Goal: Task Accomplishment & Management: Manage account settings

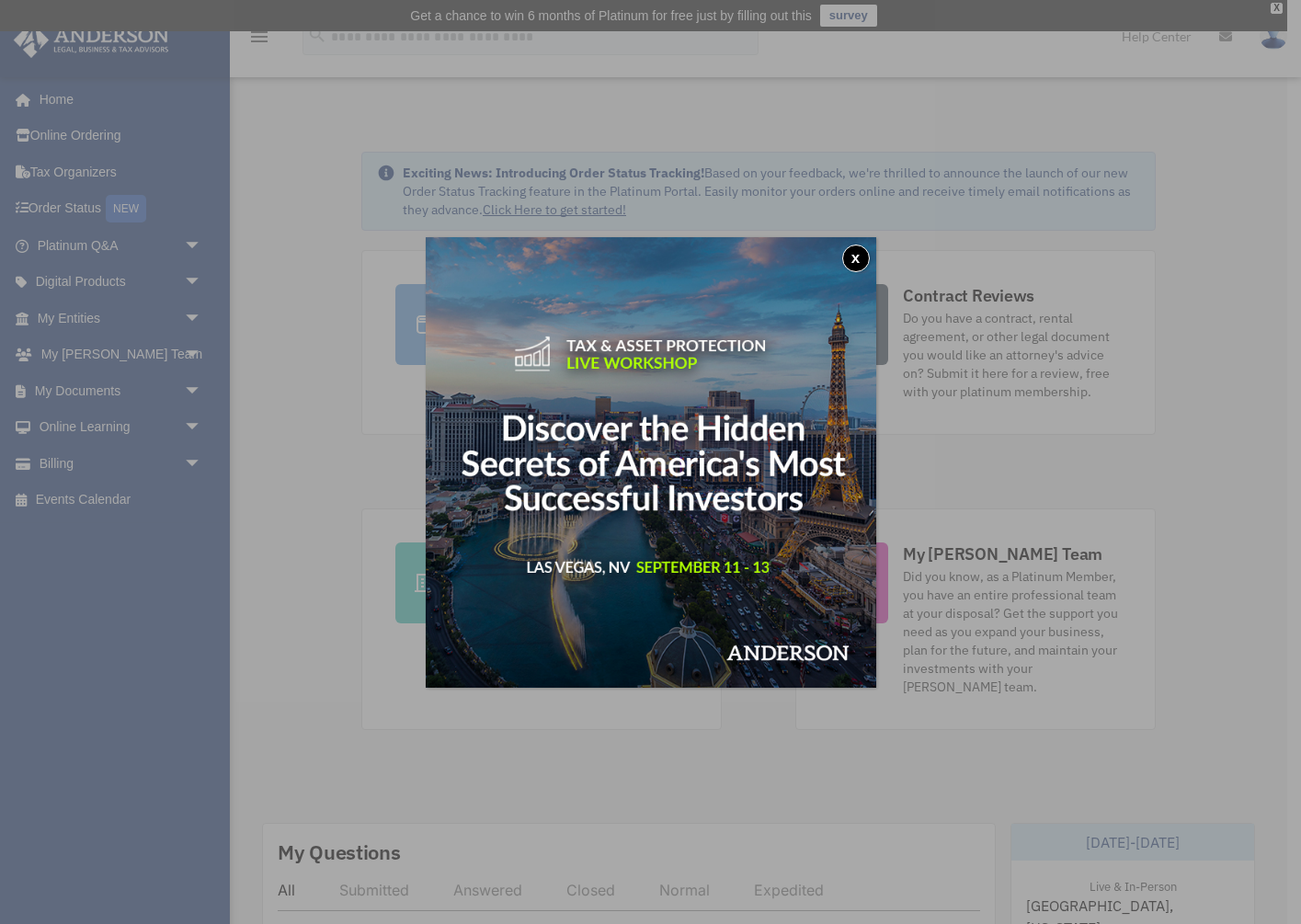
click at [103, 390] on div "x" at bounding box center [650, 462] width 1301 height 924
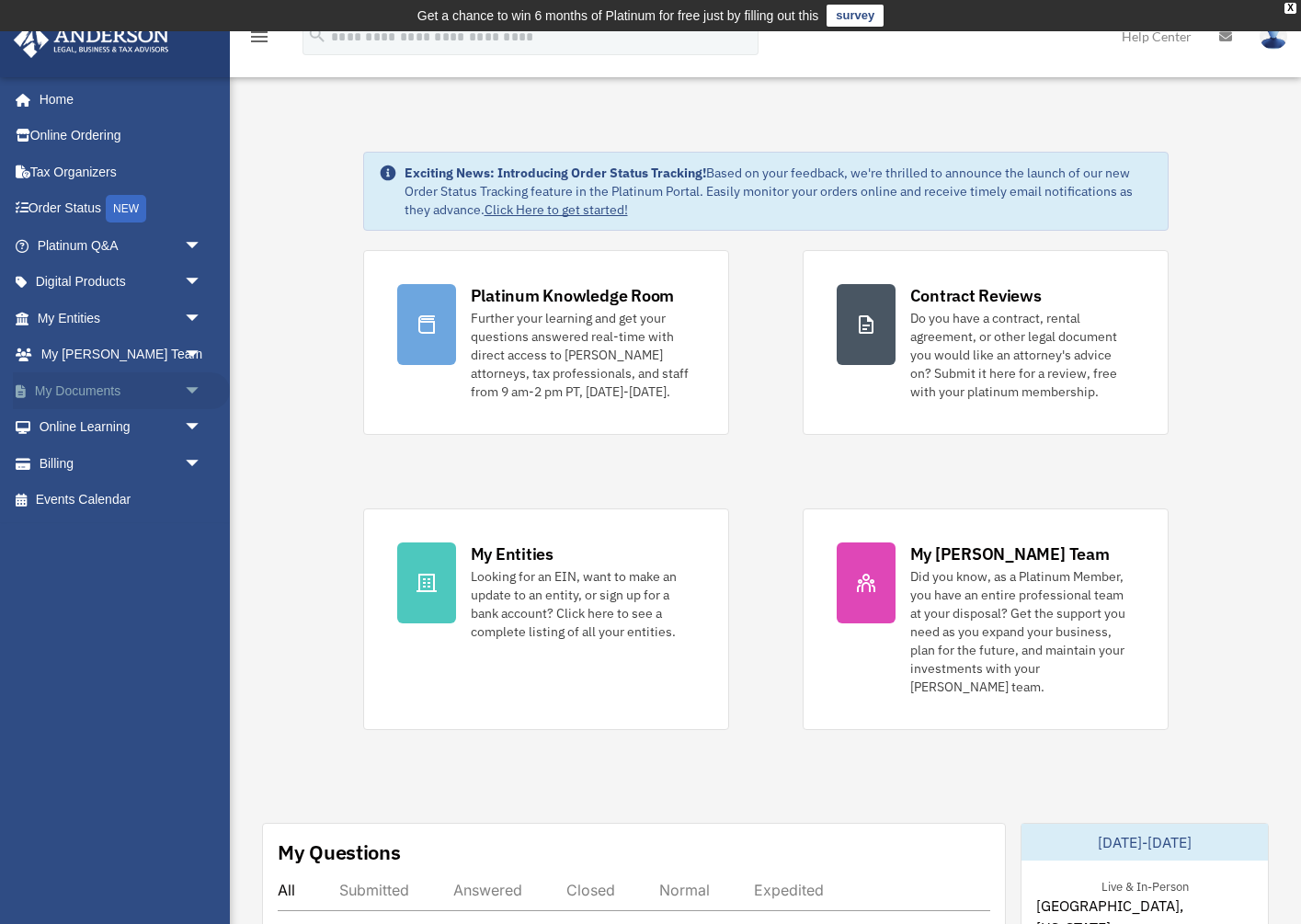
click at [103, 390] on link "My Documents arrow_drop_down" at bounding box center [121, 390] width 217 height 37
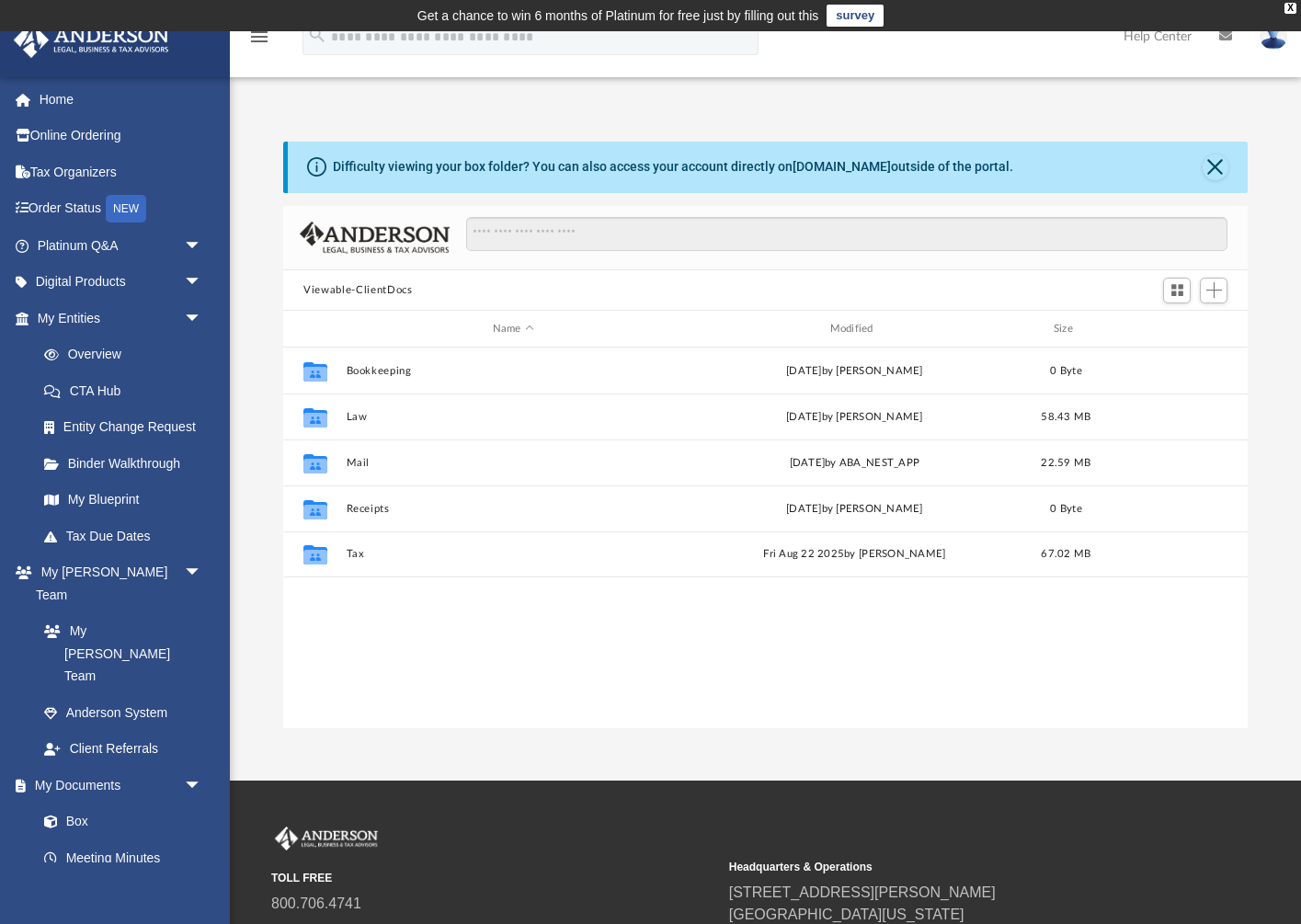
scroll to position [1, 1]
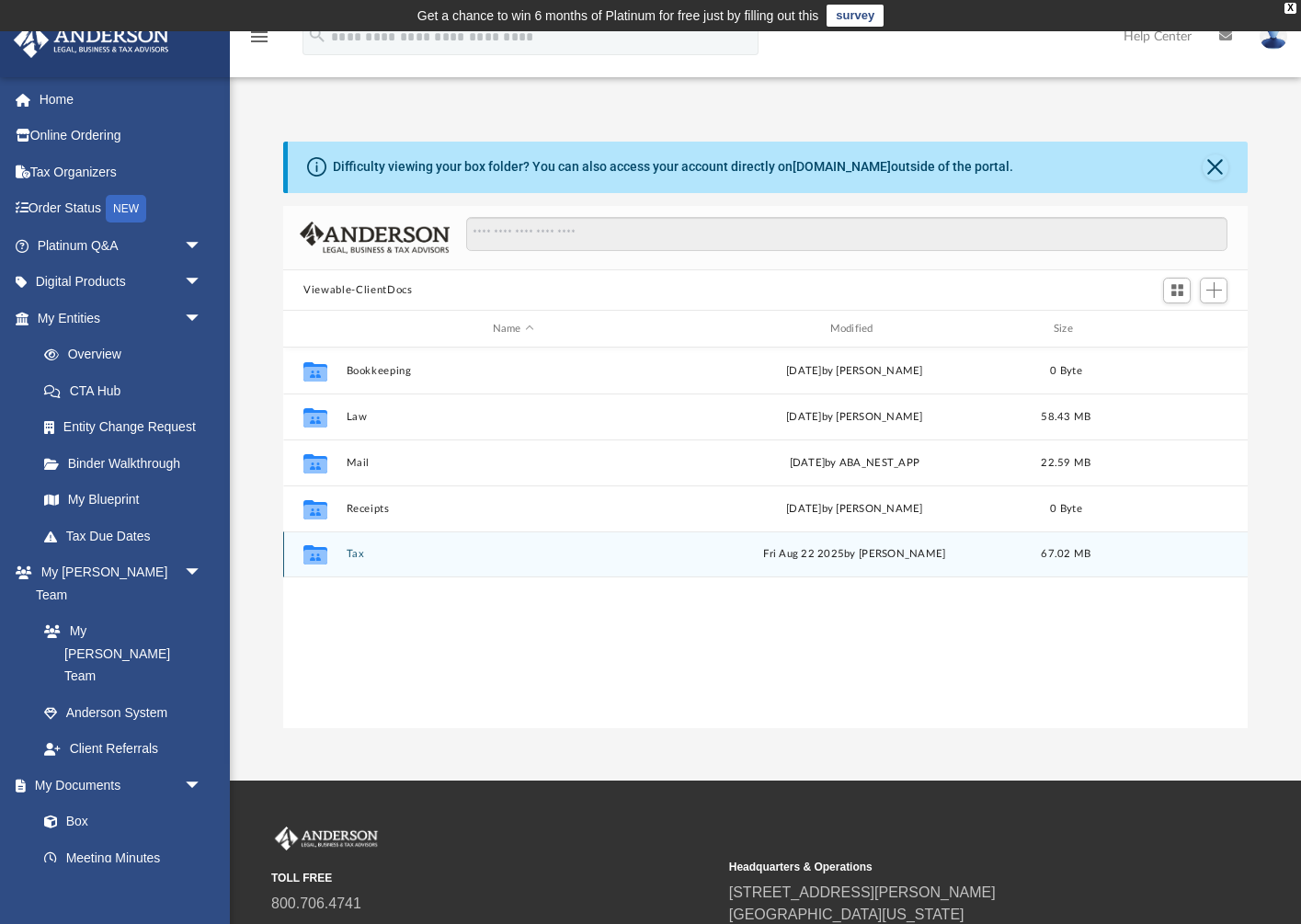
click at [360, 555] on button "Tax" at bounding box center [514, 554] width 334 height 12
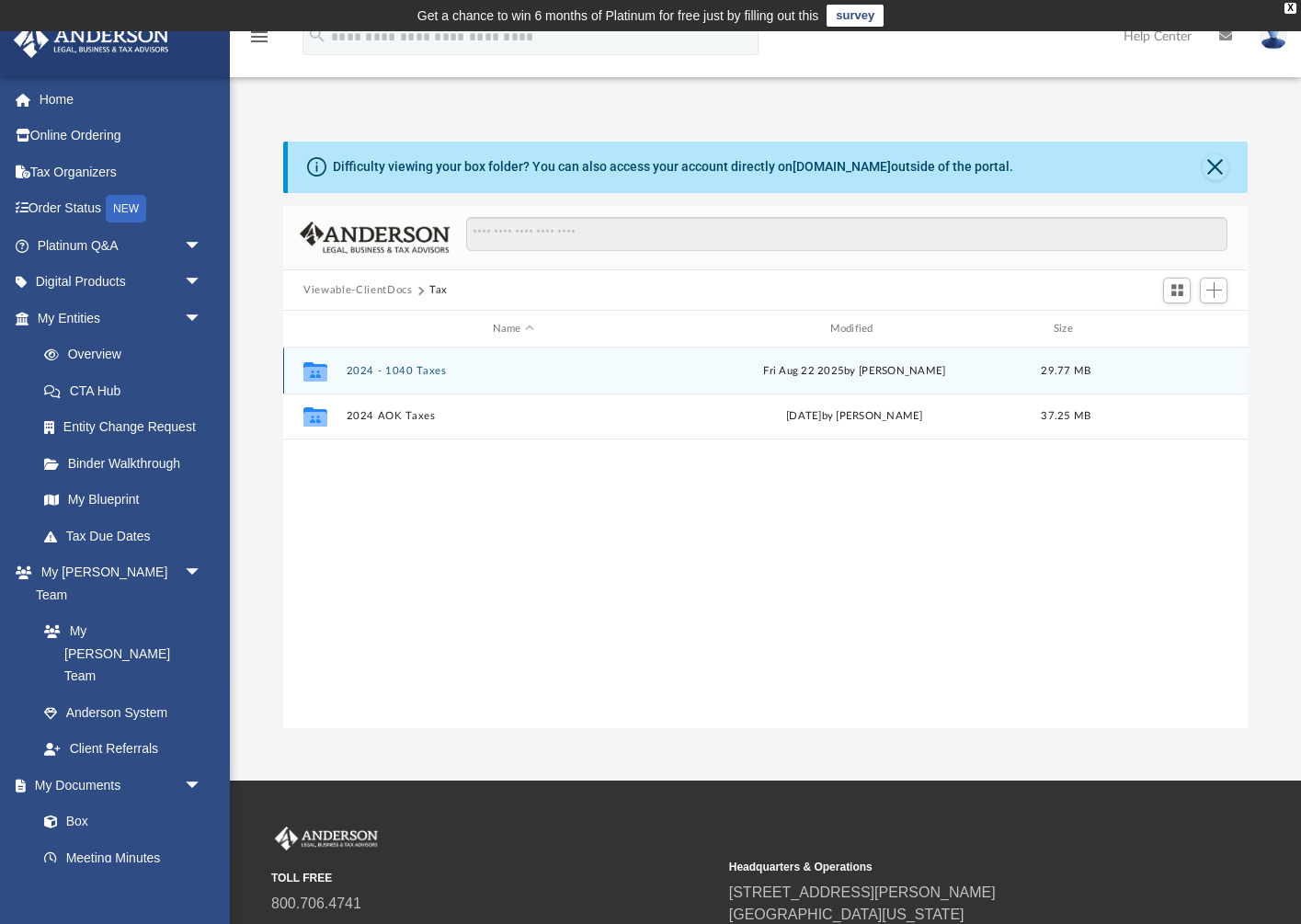
click at [424, 373] on button "2024 - 1040 Taxes" at bounding box center [514, 371] width 334 height 12
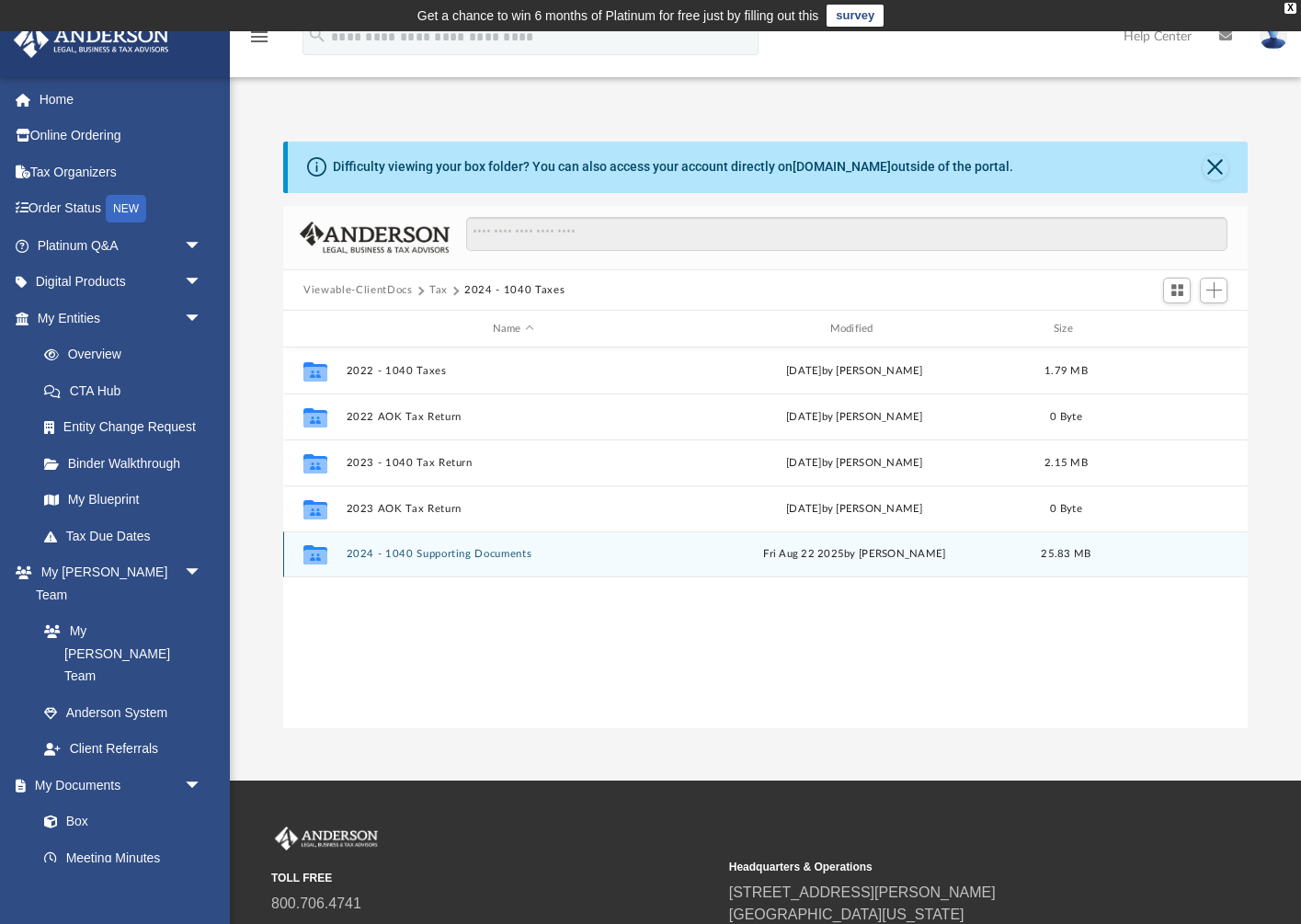
click at [398, 556] on button "2024 - 1040 Supporting Documents" at bounding box center [514, 554] width 334 height 12
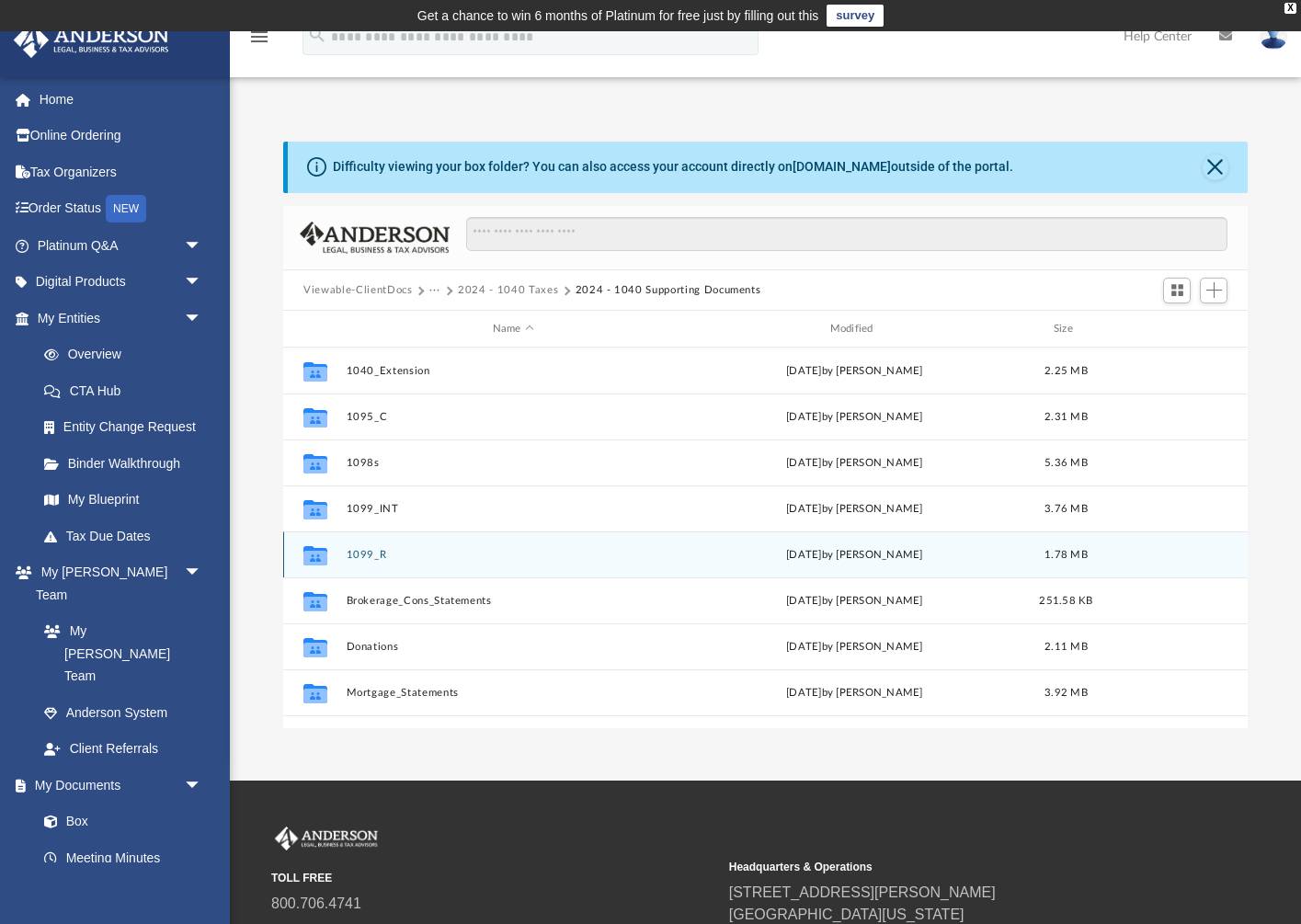
click at [370, 554] on button "1099_R" at bounding box center [514, 554] width 334 height 12
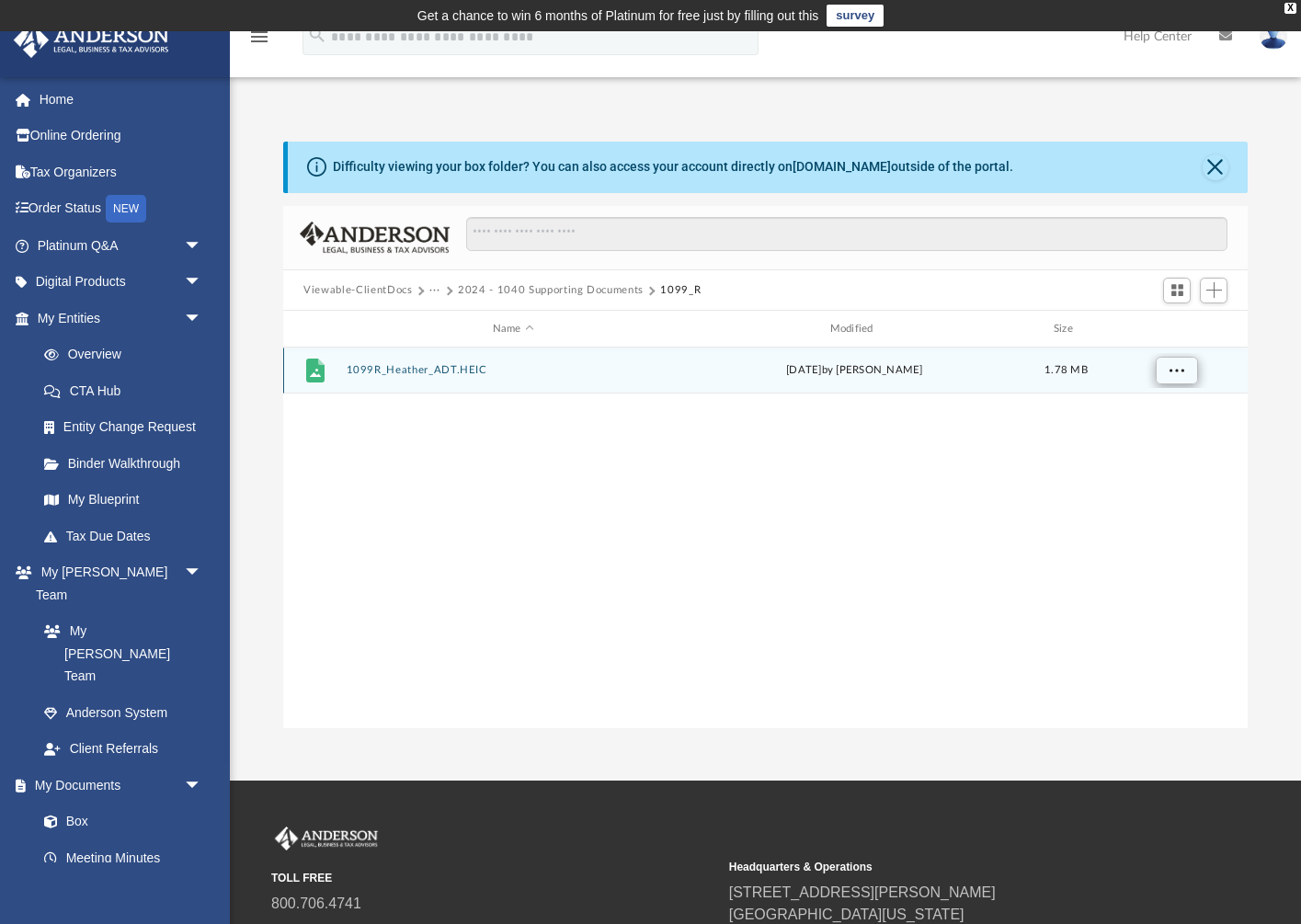
click at [1171, 367] on span "More options" at bounding box center [1176, 370] width 15 height 10
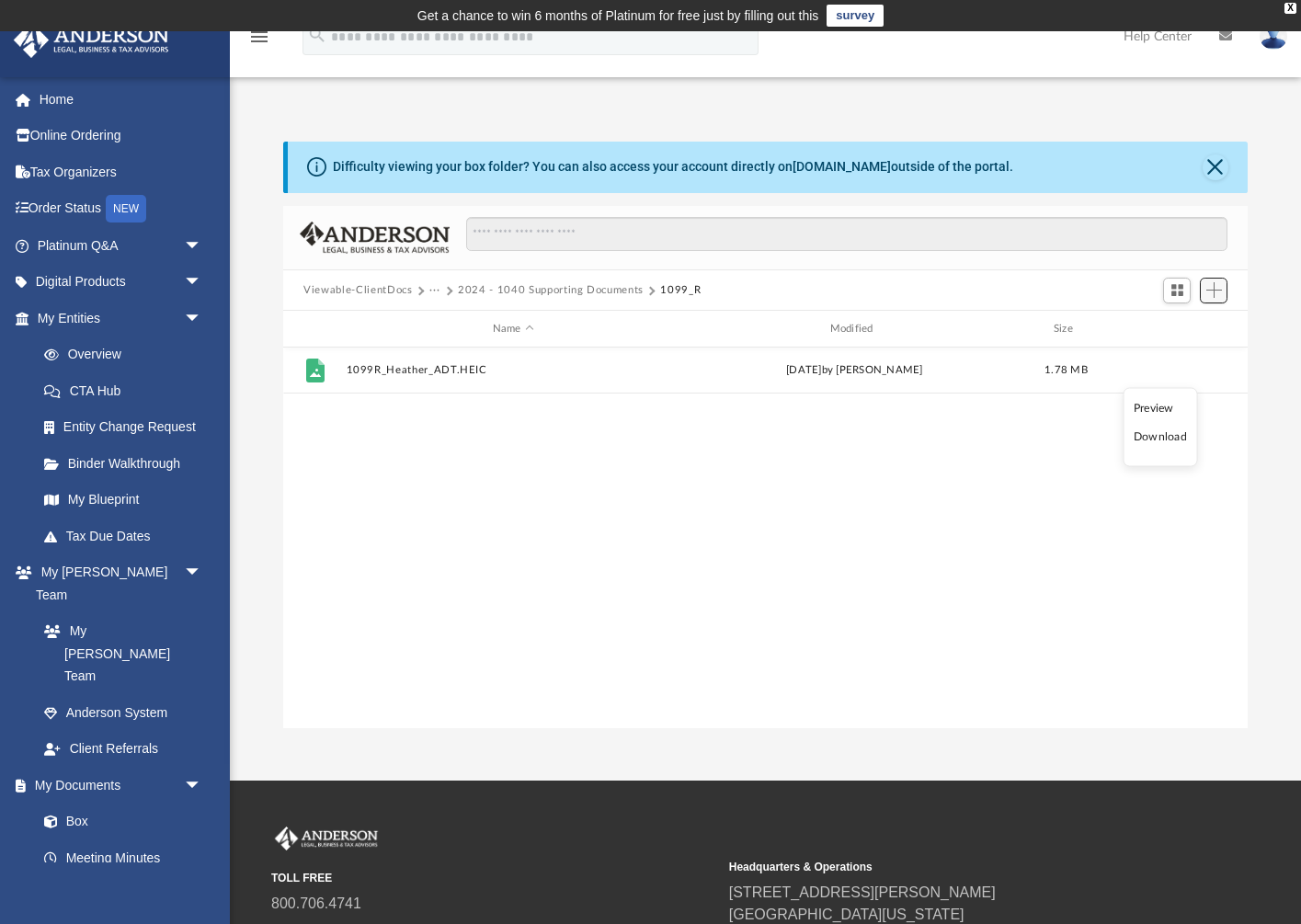
click at [1217, 295] on span "Add" at bounding box center [1214, 290] width 16 height 16
click at [1179, 326] on li "Upload" at bounding box center [1187, 326] width 59 height 19
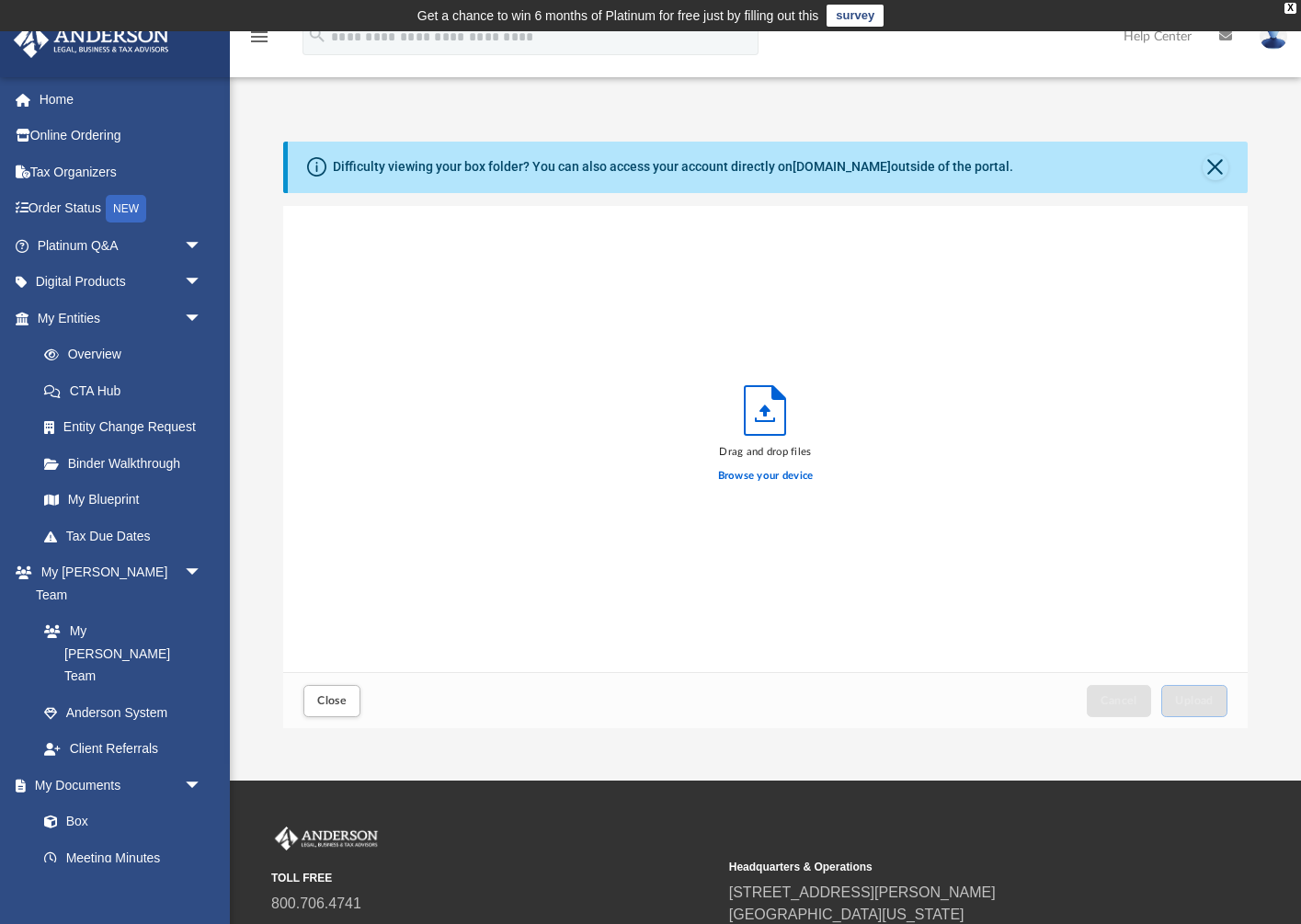
scroll to position [466, 964]
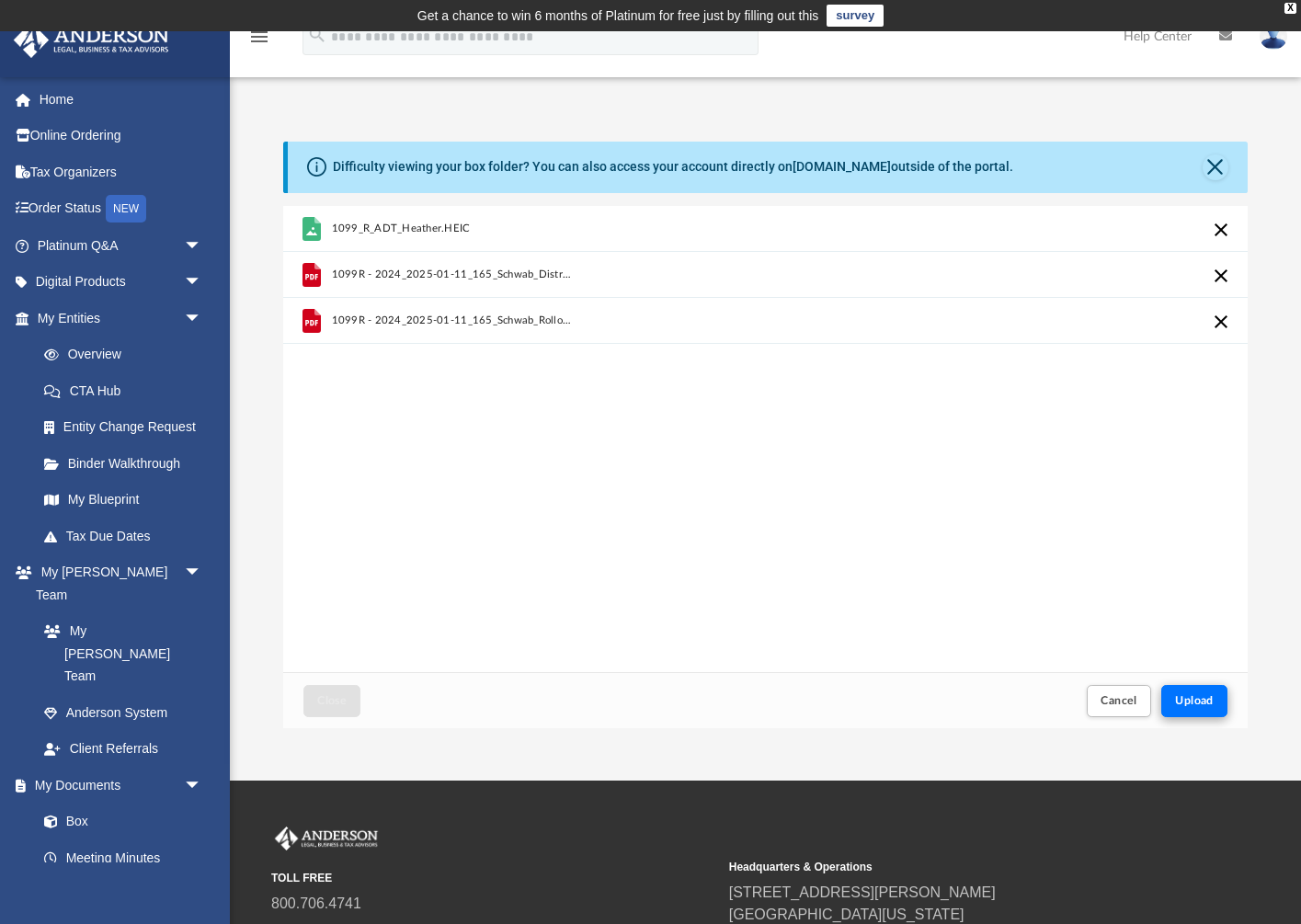
click at [1207, 704] on span "Upload" at bounding box center [1194, 700] width 39 height 11
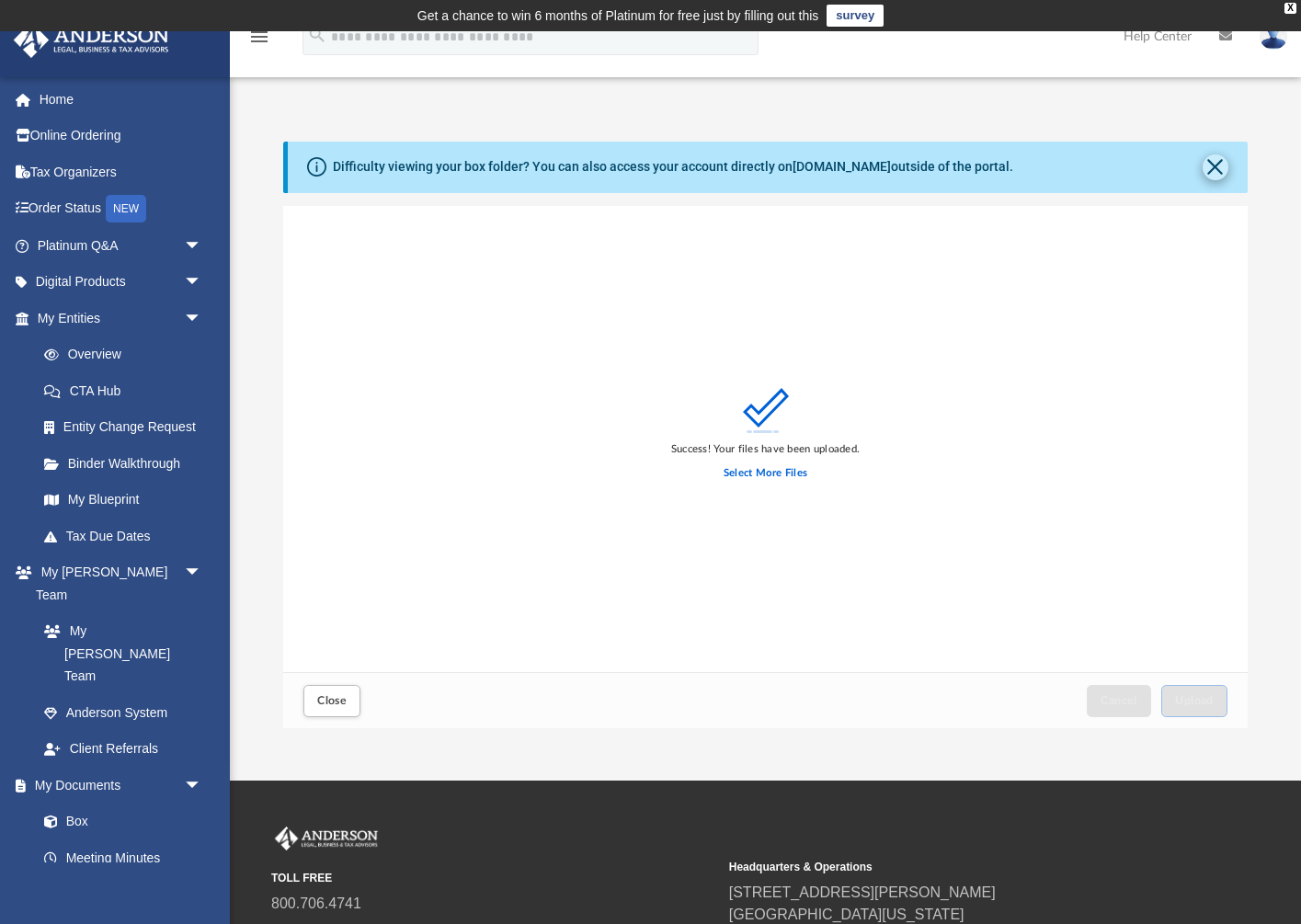
click at [1216, 159] on button "Close" at bounding box center [1216, 168] width 26 height 26
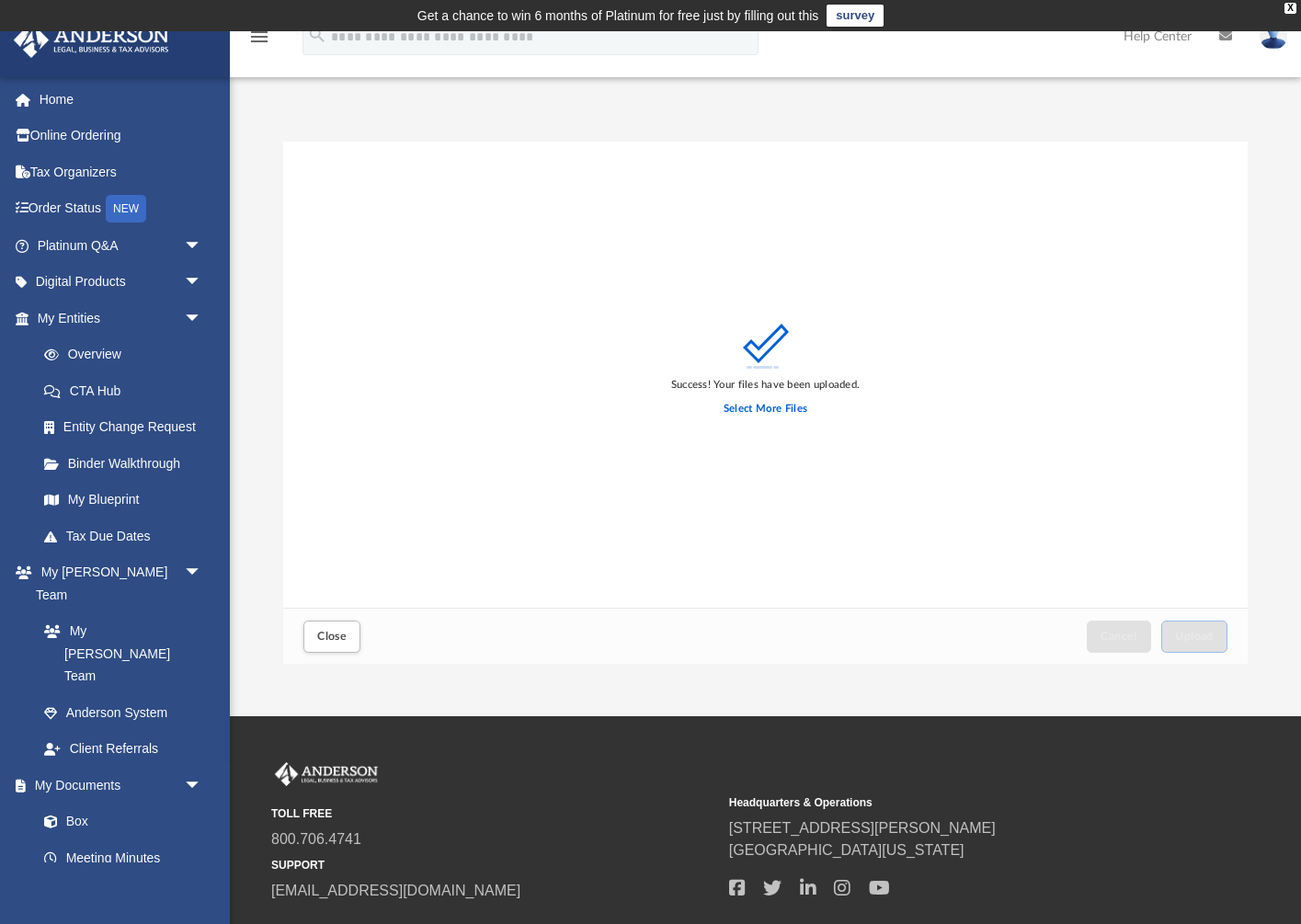
click at [1216, 159] on div "Difficulty viewing your box folder? You can also access your account directly o…" at bounding box center [768, 164] width 960 height 45
click at [349, 635] on button "Close" at bounding box center [331, 636] width 57 height 32
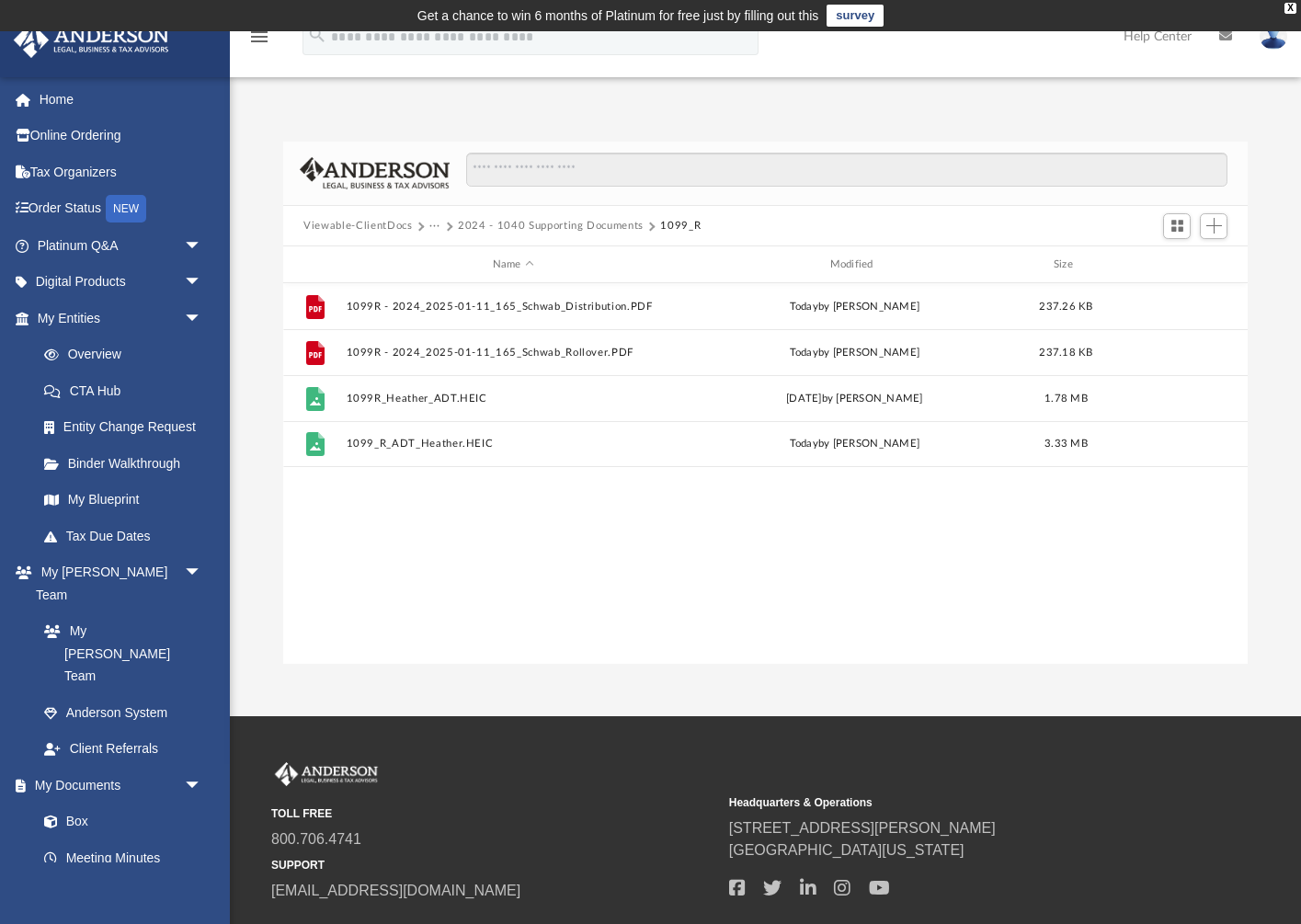
click at [559, 223] on button "2024 - 1040 Supporting Documents" at bounding box center [550, 226] width 185 height 17
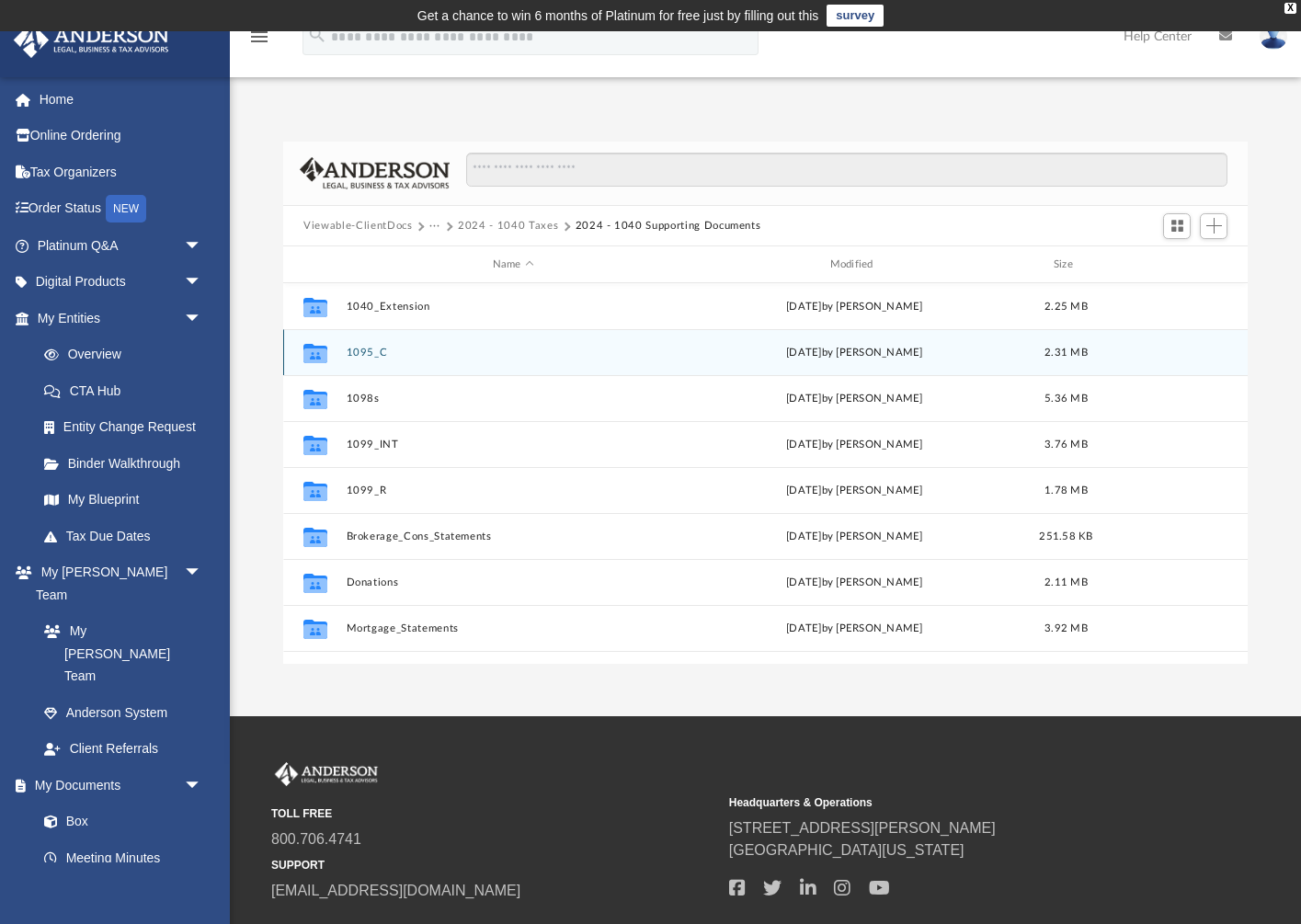
click at [372, 351] on button "1095_C" at bounding box center [514, 353] width 334 height 12
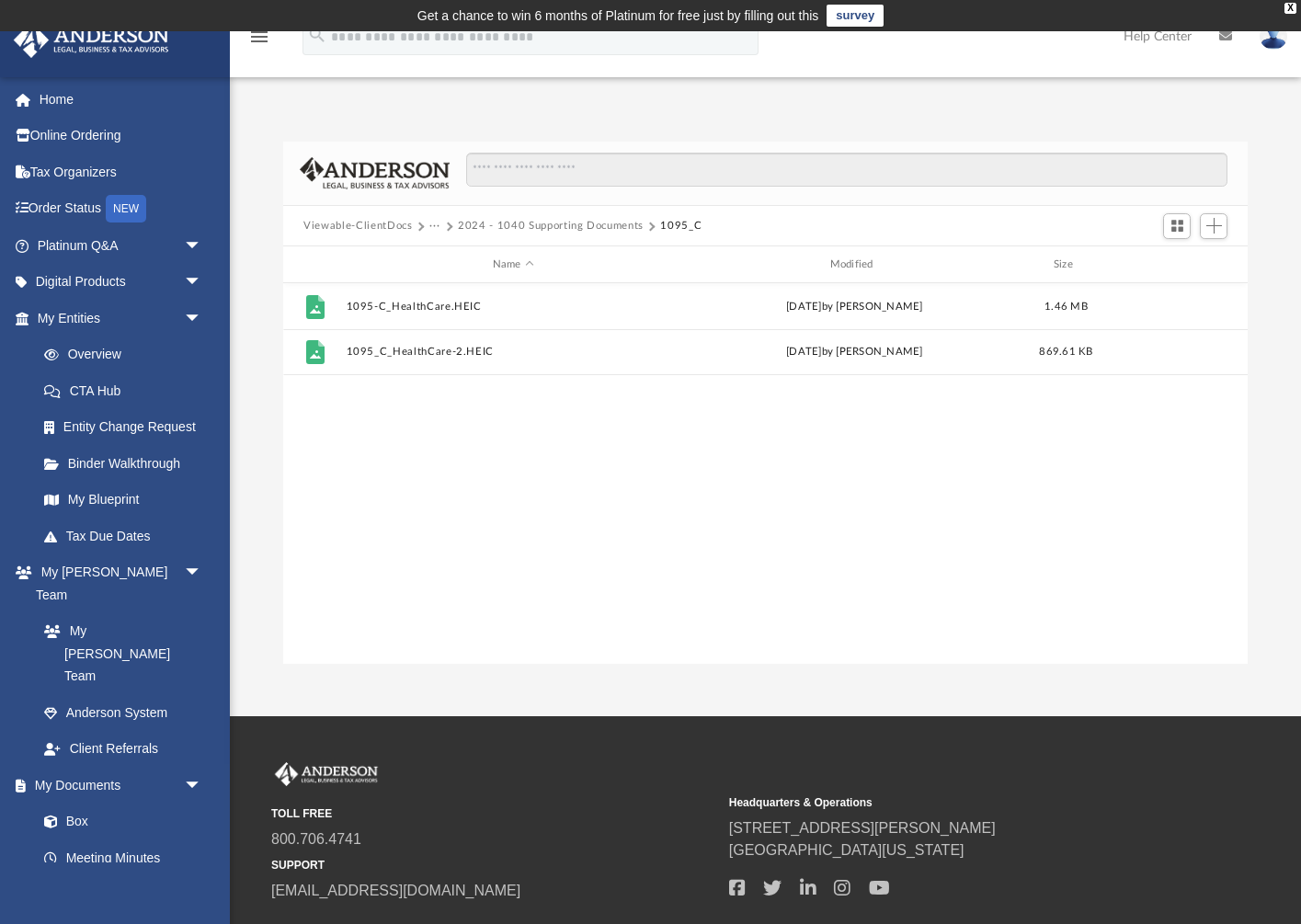
click at [692, 491] on div "File 1095-C_HealthCare.HEIC [DATE] by [PERSON_NAME] 1.46 MB File 1095_C_HealthC…" at bounding box center [766, 474] width 965 height 382
click at [1215, 232] on span "Add" at bounding box center [1214, 226] width 16 height 16
click at [1176, 263] on li "Upload" at bounding box center [1187, 262] width 59 height 19
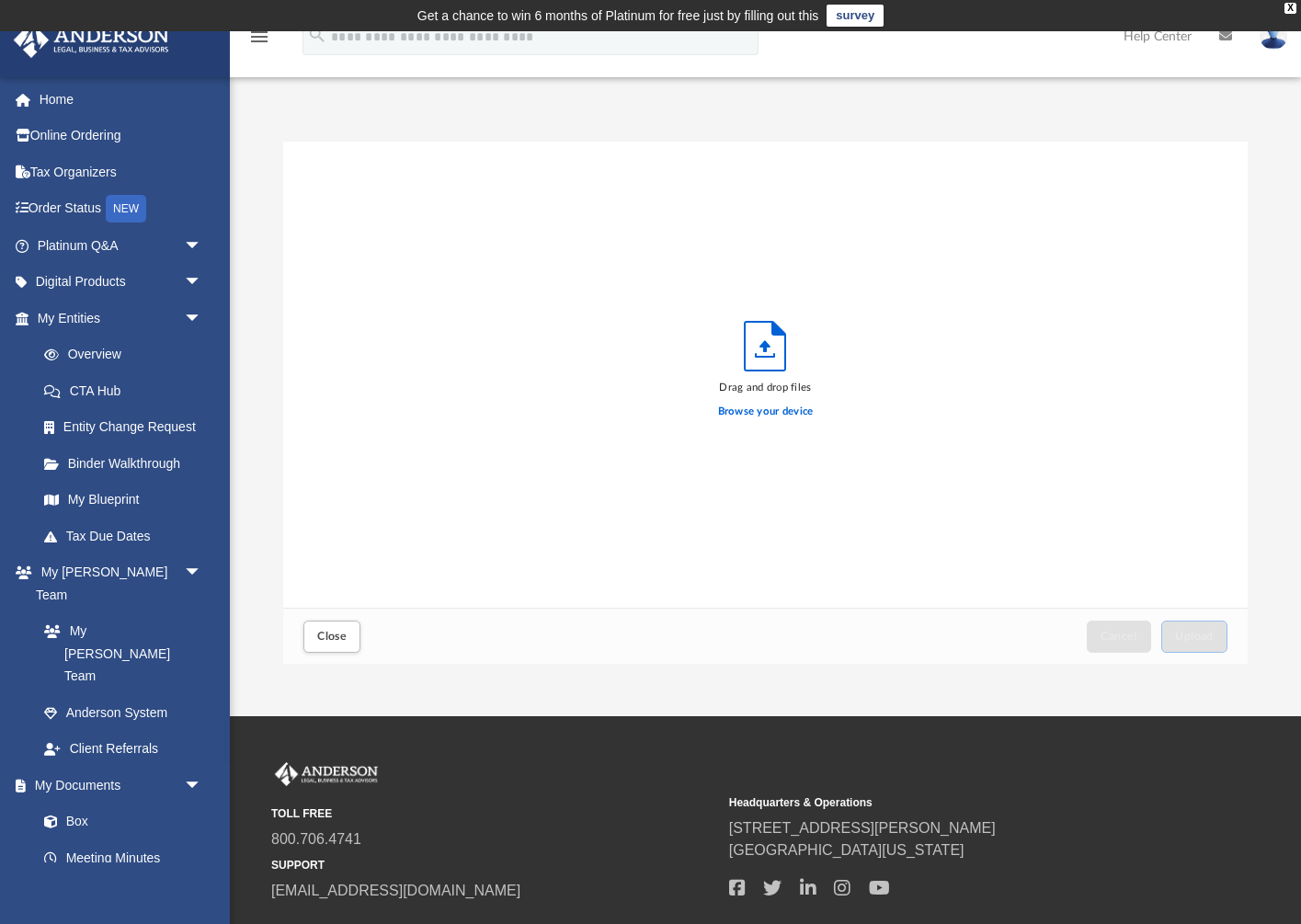
scroll to position [466, 964]
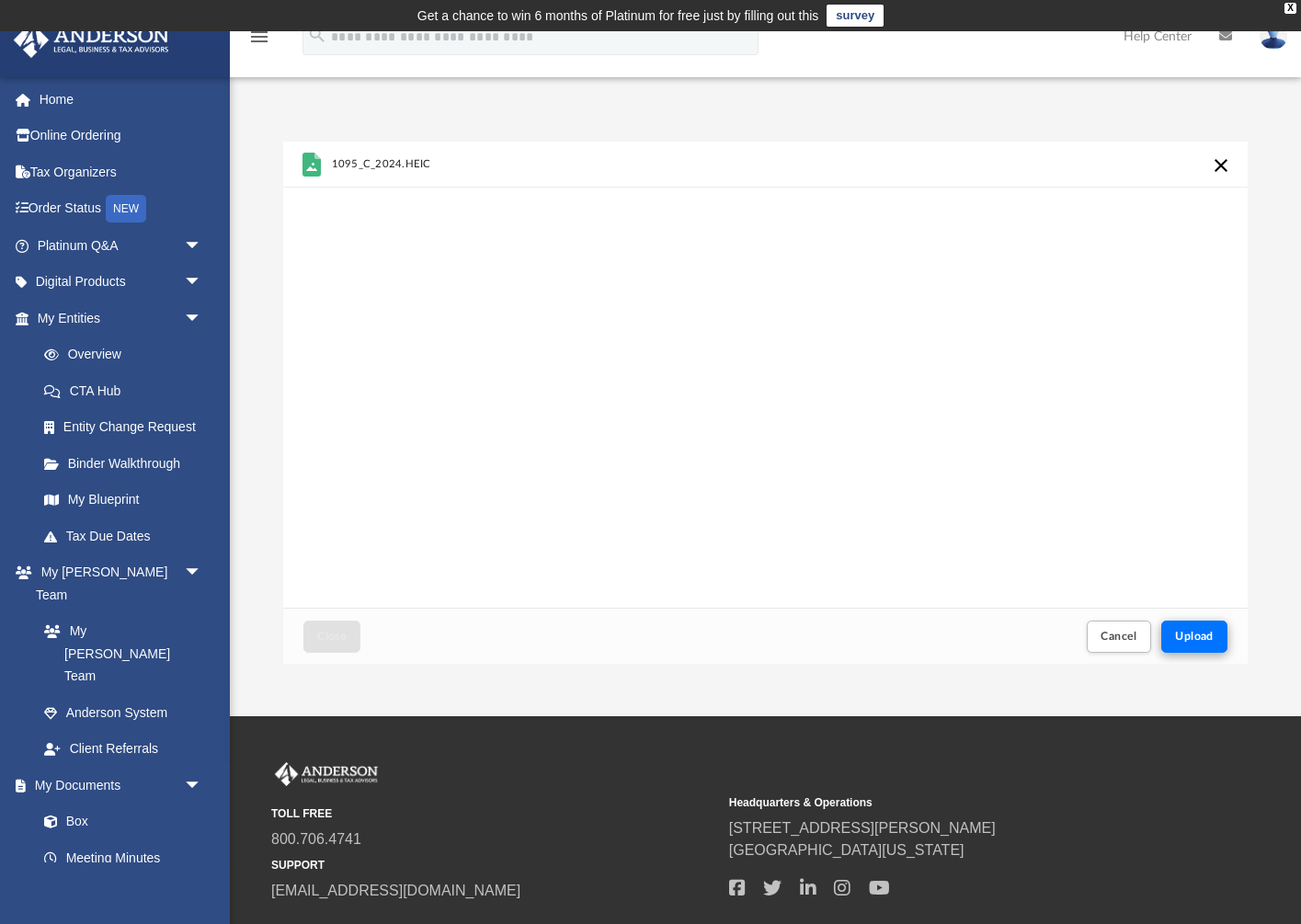
click at [1206, 641] on span "Upload" at bounding box center [1194, 635] width 39 height 11
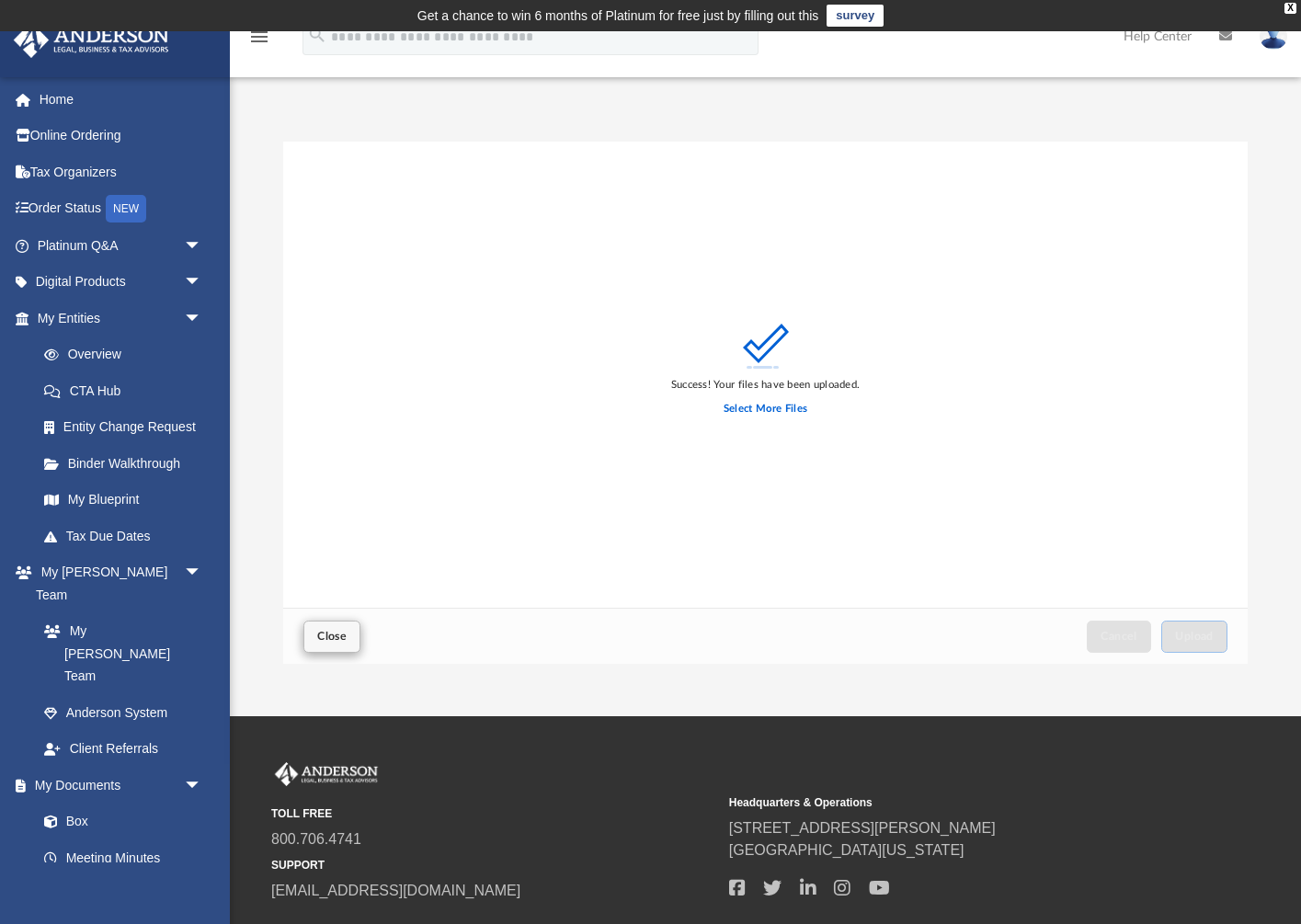
click at [340, 621] on button "Close" at bounding box center [331, 636] width 57 height 32
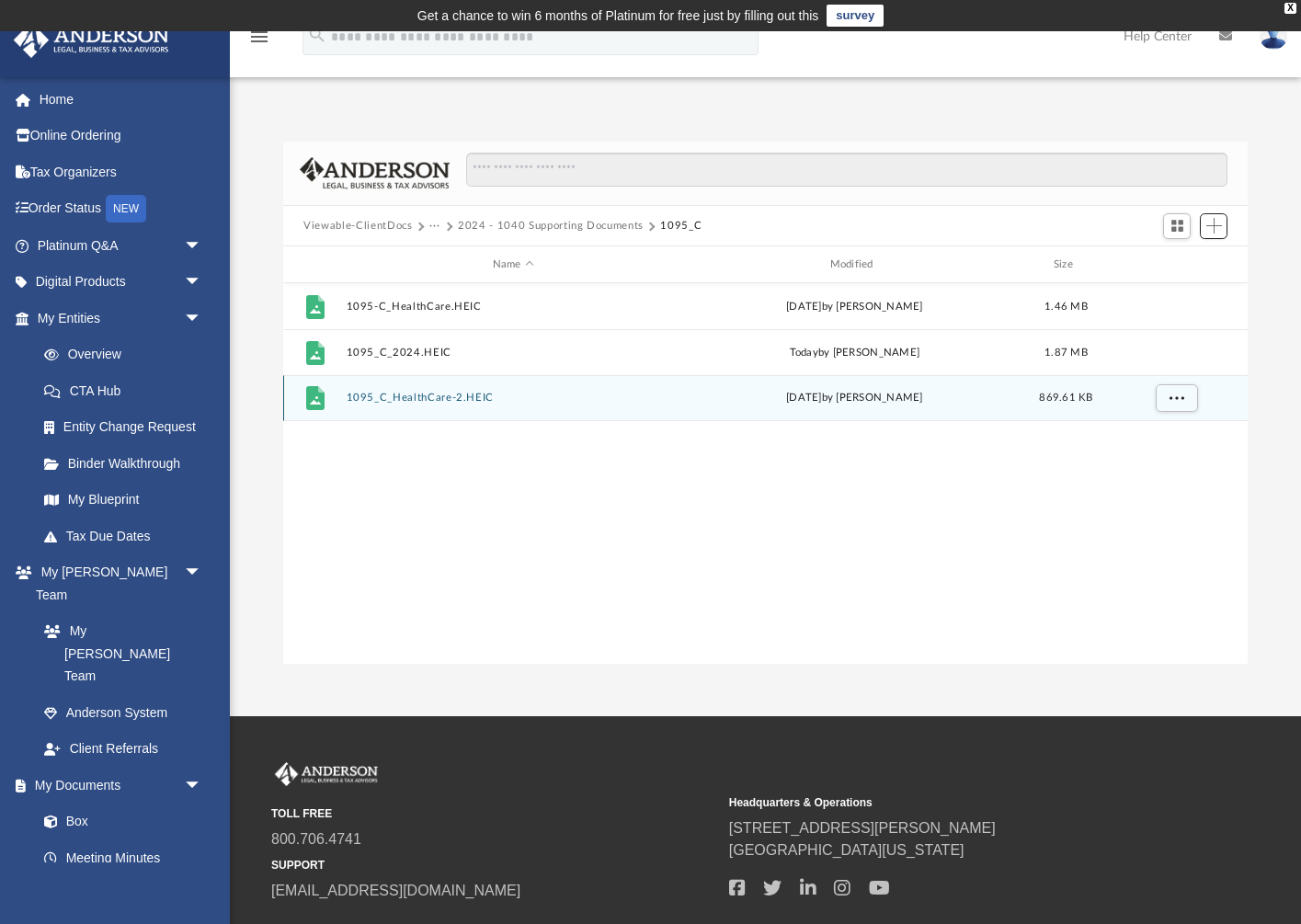
scroll to position [0, 0]
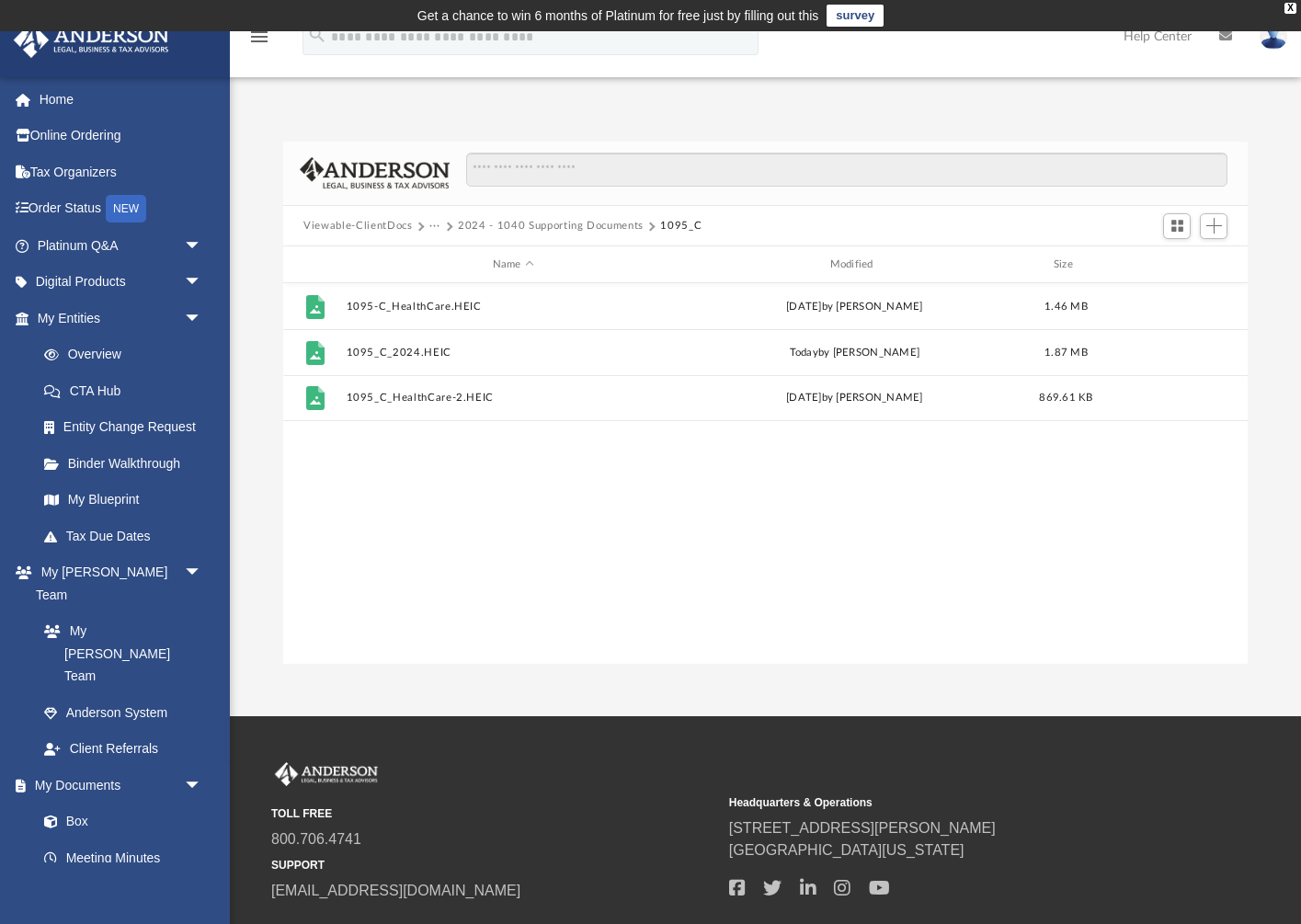
click at [1071, 635] on div "File 1095-C_HealthCare.HEIC [DATE] by [PERSON_NAME] 1.46 MB File 1095_C_2024.HE…" at bounding box center [766, 474] width 965 height 382
click at [469, 222] on button "2024 - 1040 Supporting Documents" at bounding box center [550, 226] width 185 height 17
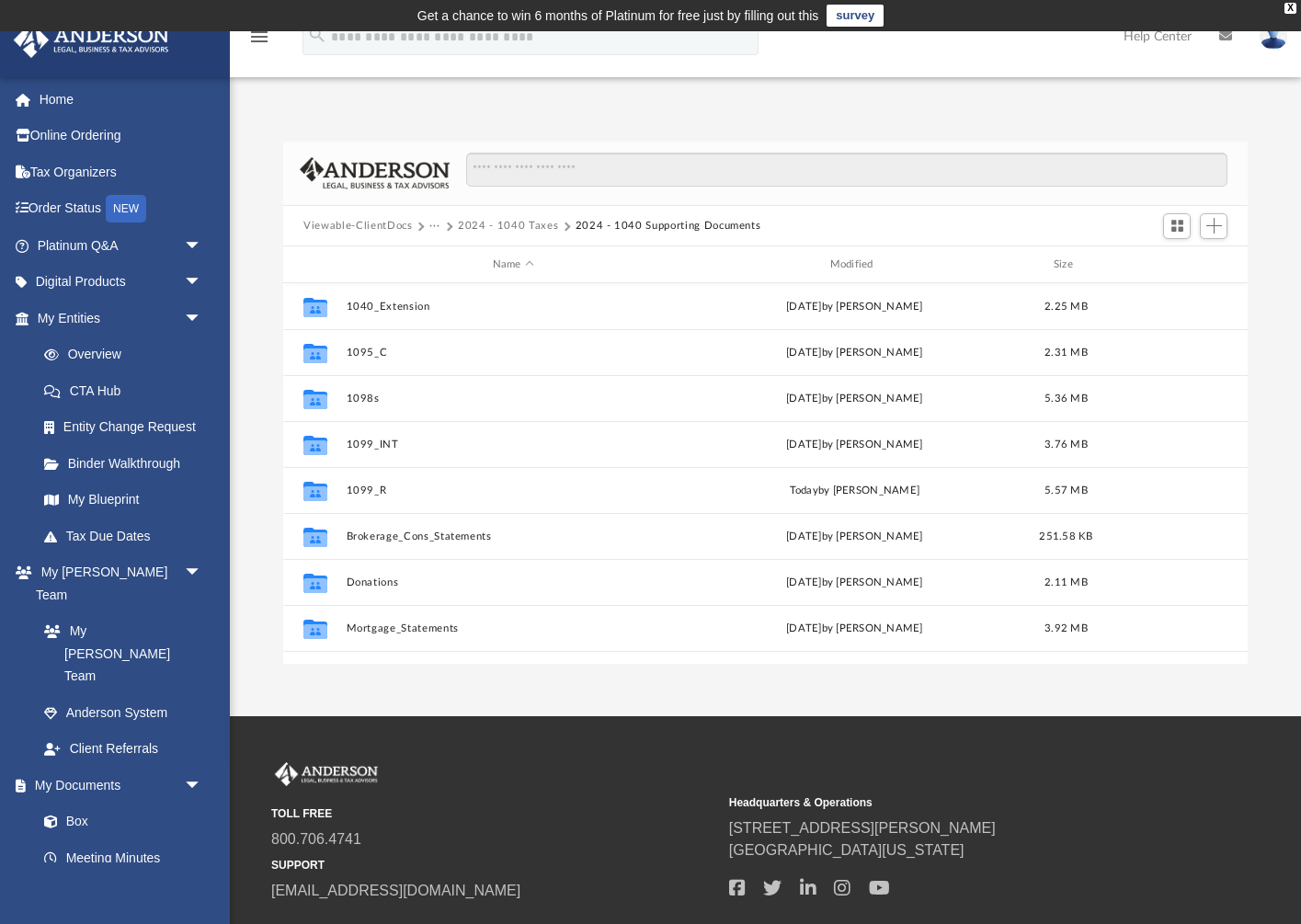
click at [499, 229] on button "2024 - 1040 Taxes" at bounding box center [508, 226] width 100 height 17
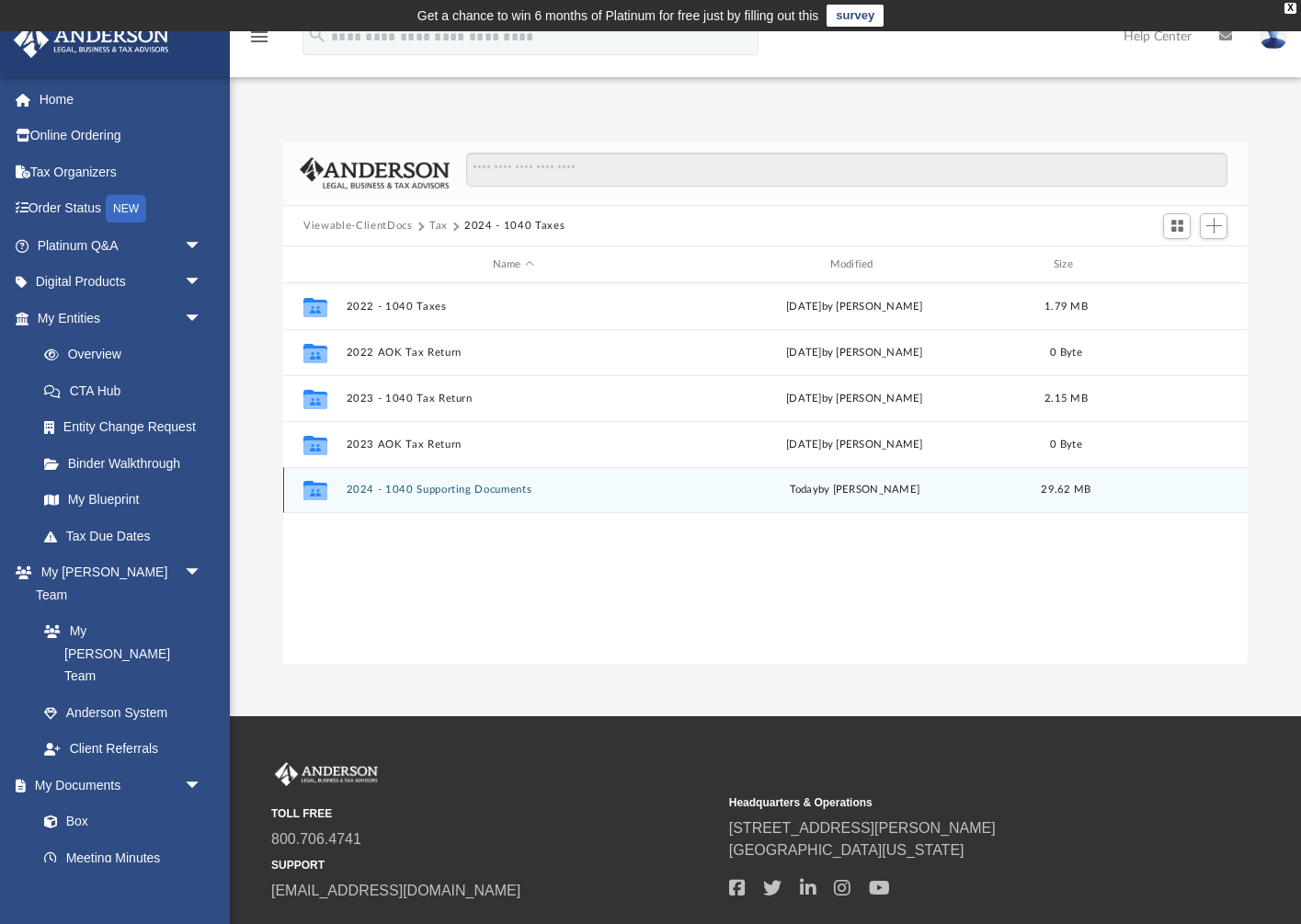
click at [418, 490] on button "2024 - 1040 Supporting Documents" at bounding box center [514, 491] width 334 height 12
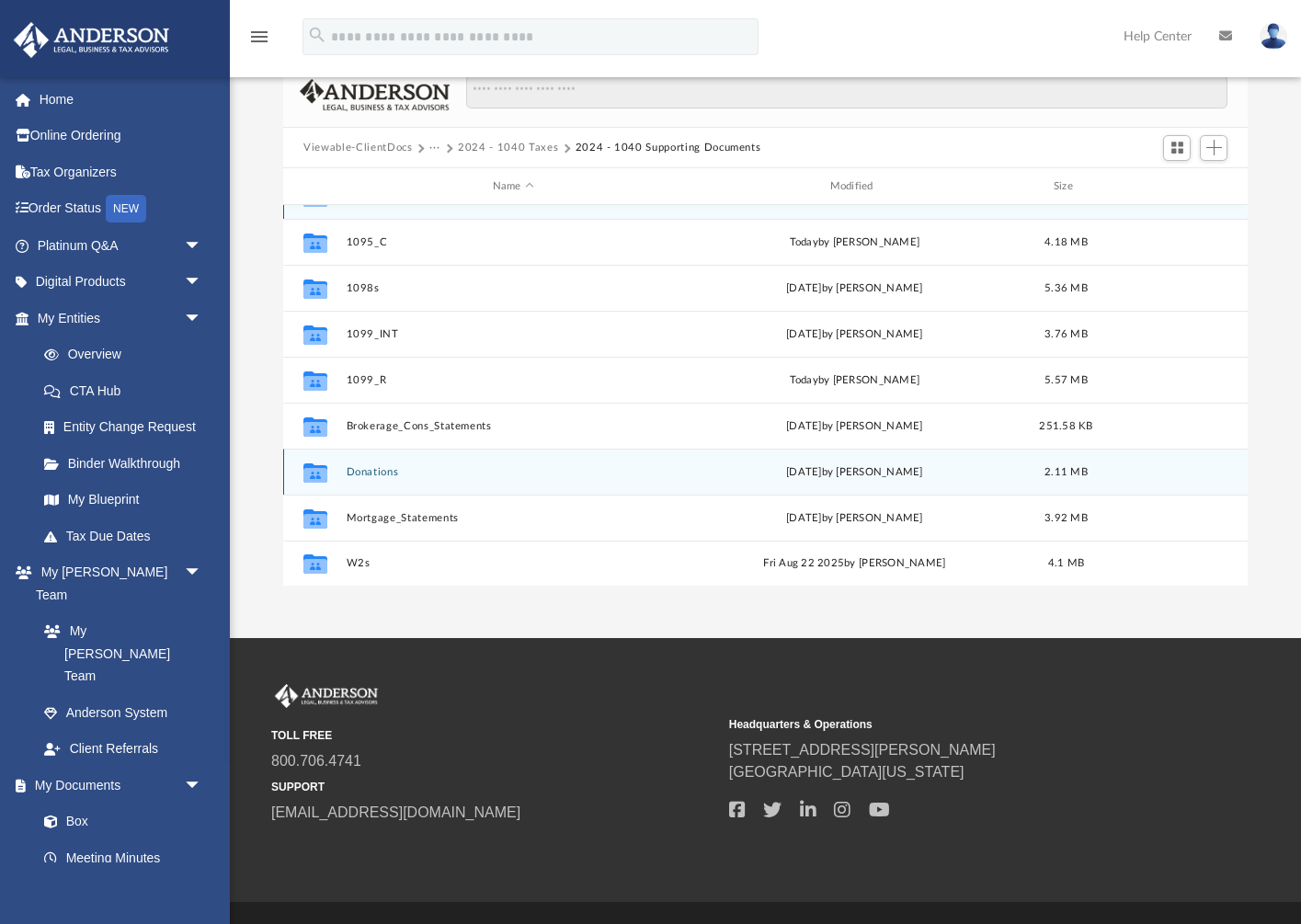
scroll to position [85, 0]
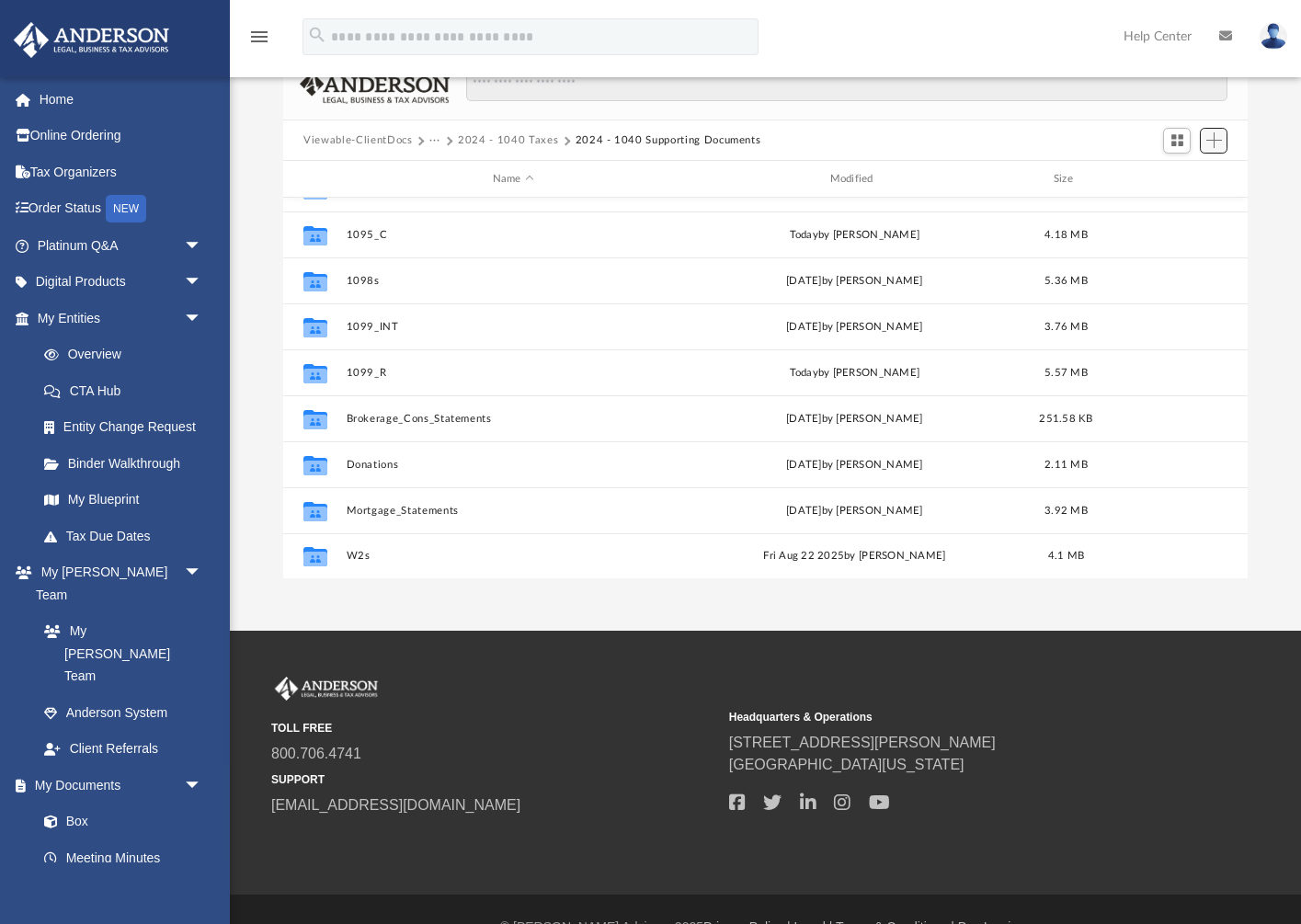
click at [1222, 138] on span "Add" at bounding box center [1214, 141] width 16 height 16
click at [1191, 199] on li "New Folder" at bounding box center [1187, 204] width 59 height 19
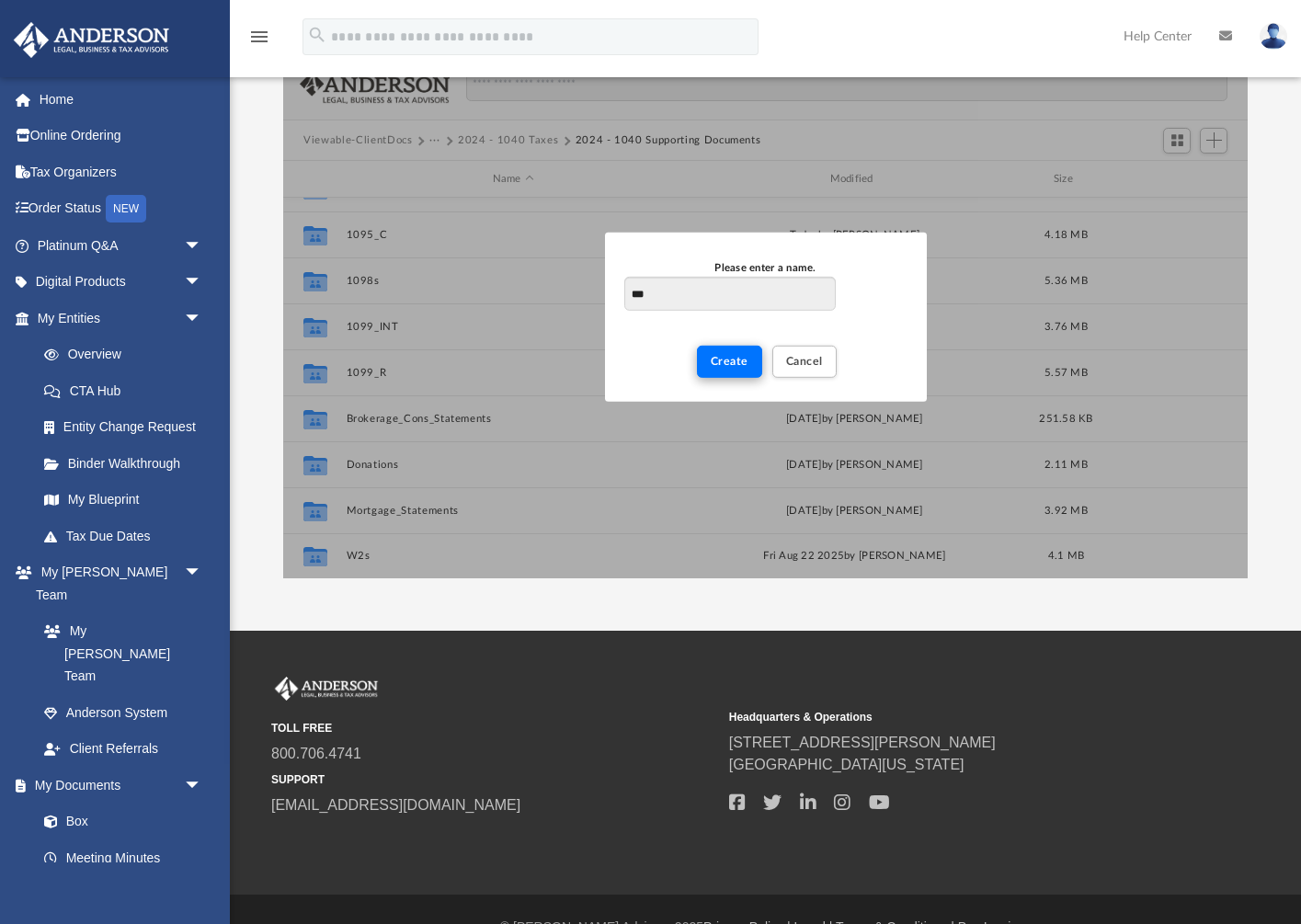
type input "***"
click at [755, 360] on button "Create" at bounding box center [730, 362] width 65 height 32
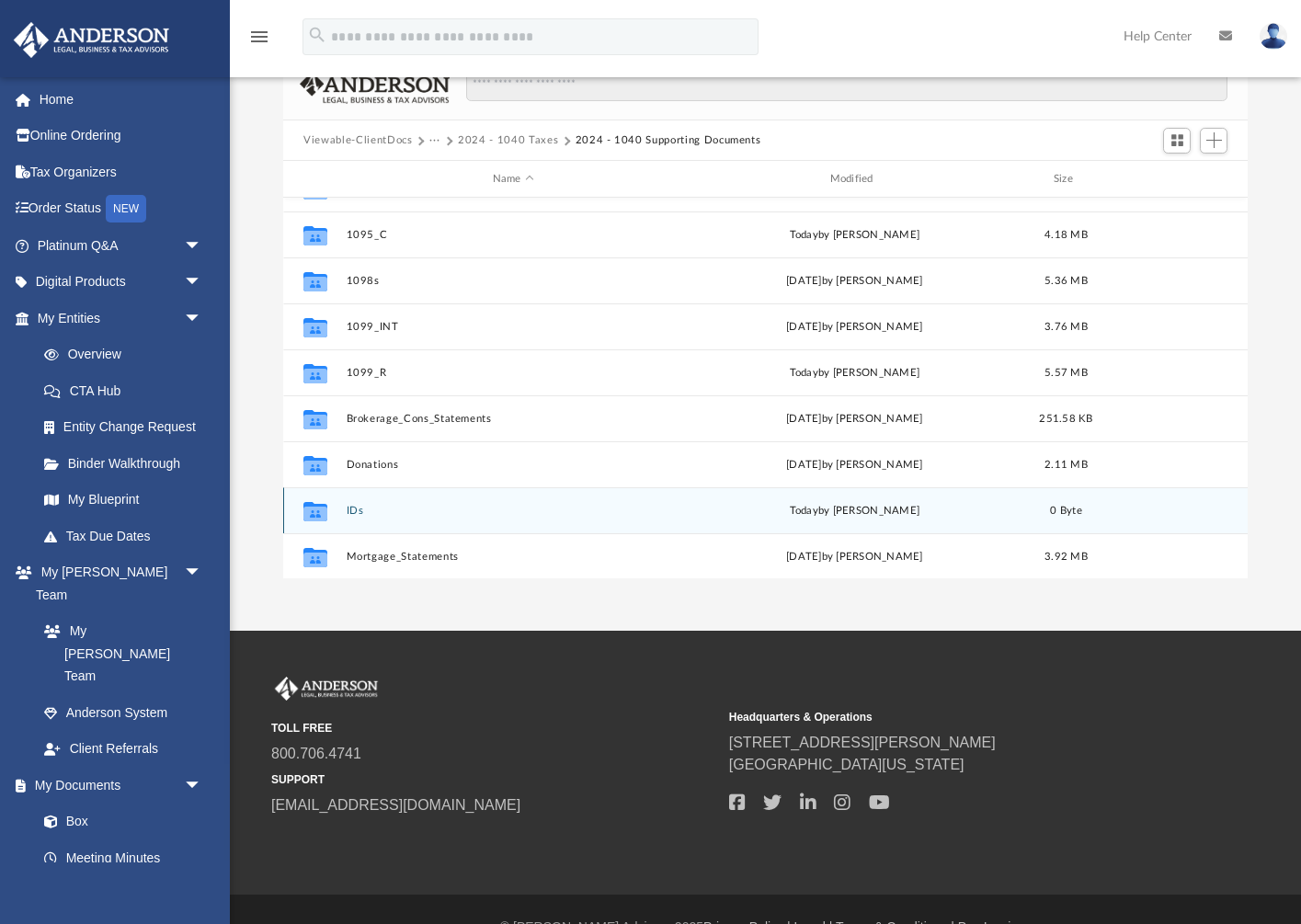
click at [548, 513] on button "IDs" at bounding box center [514, 511] width 334 height 12
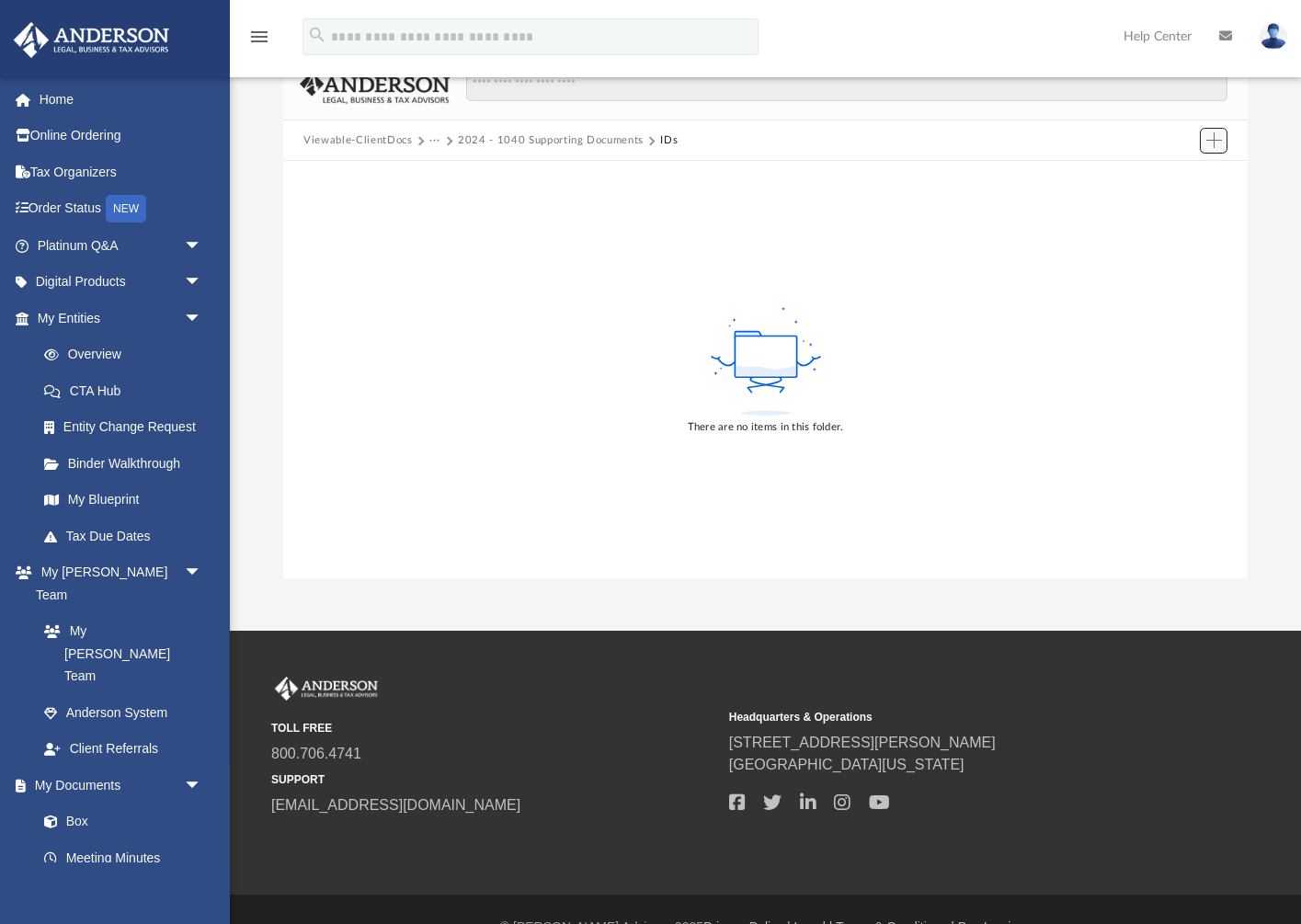
click at [1215, 139] on span "Add" at bounding box center [1214, 141] width 16 height 16
click at [1200, 182] on li "Upload" at bounding box center [1187, 176] width 59 height 19
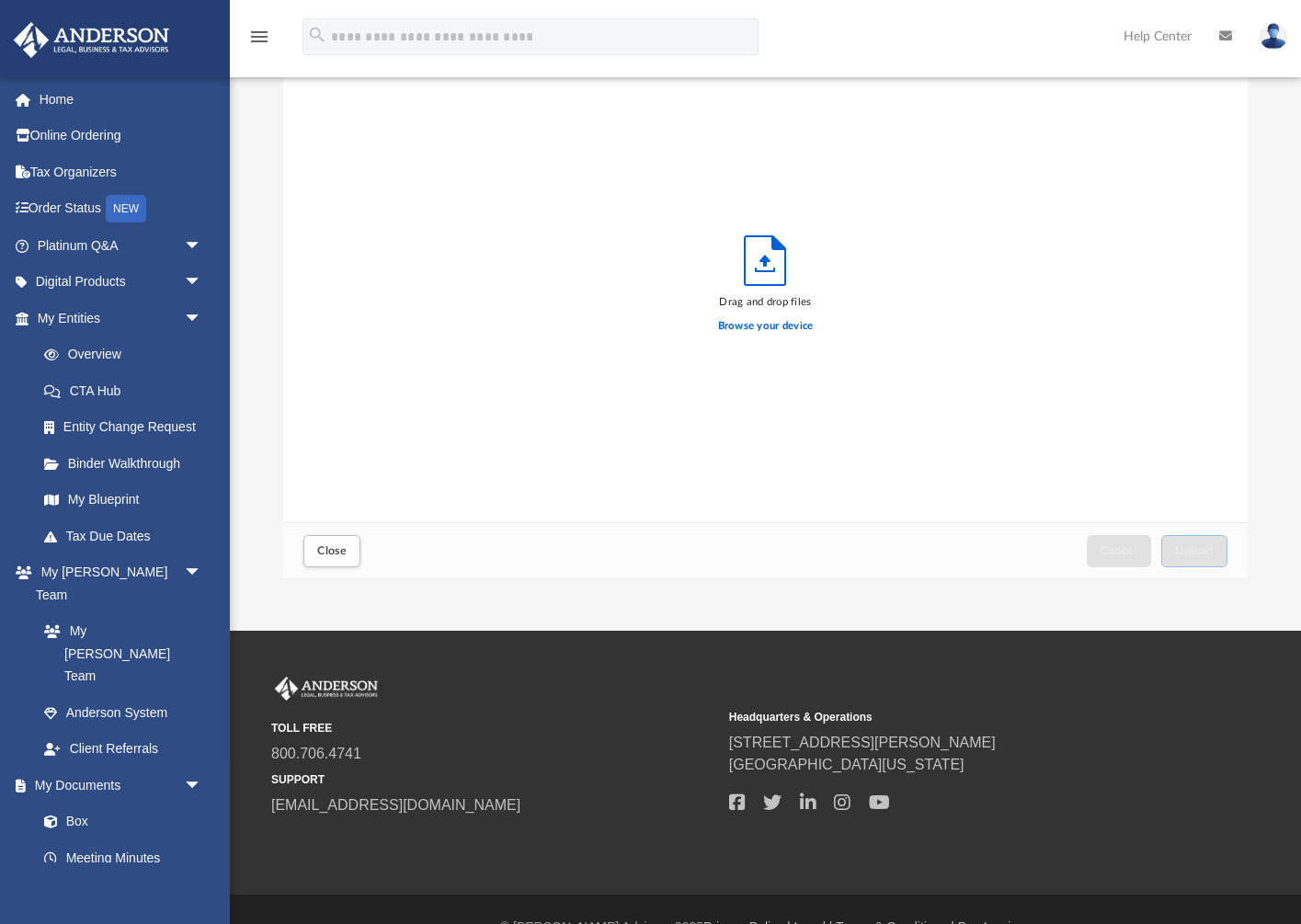
scroll to position [466, 964]
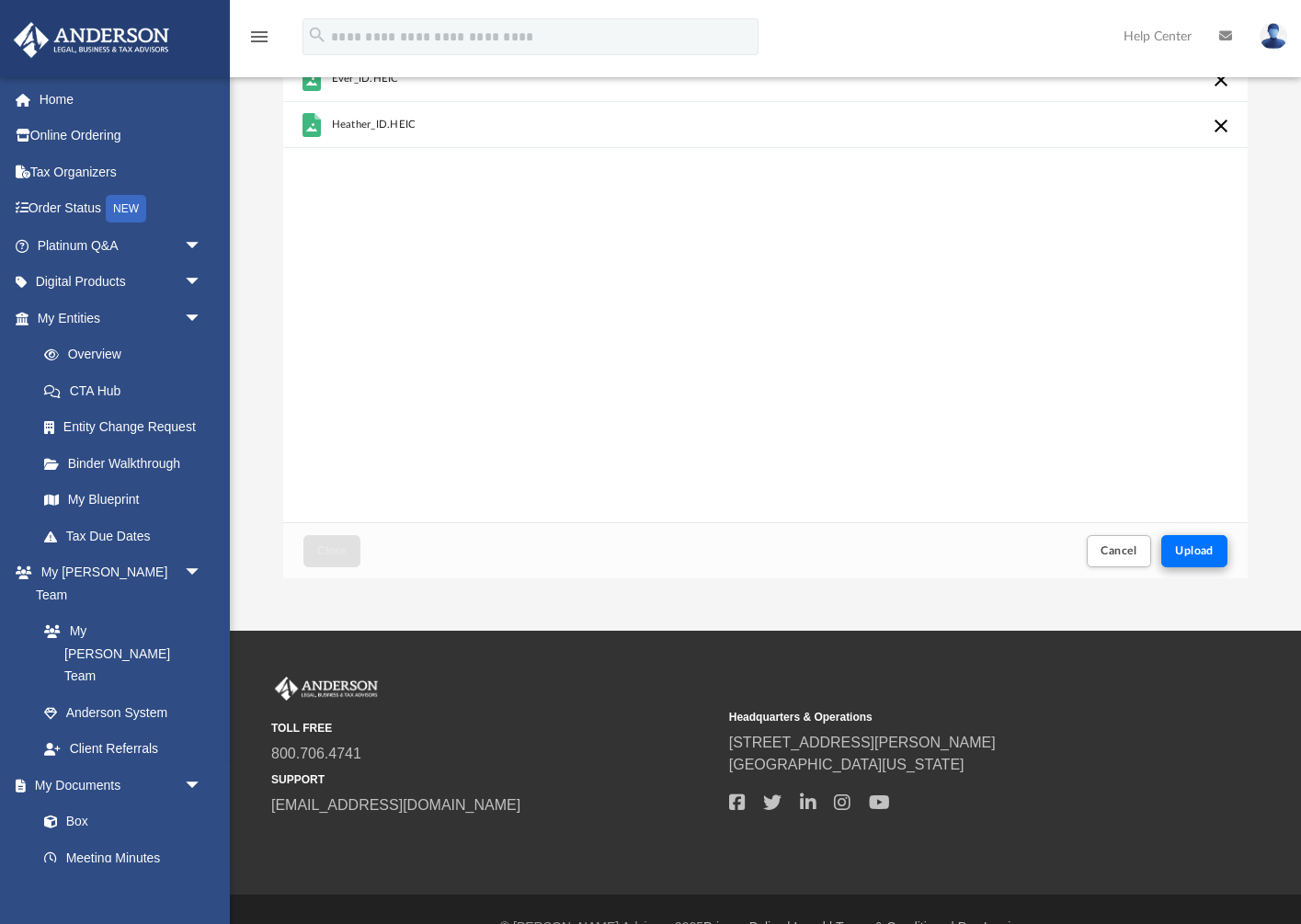
click at [1196, 548] on span "Upload" at bounding box center [1194, 550] width 39 height 11
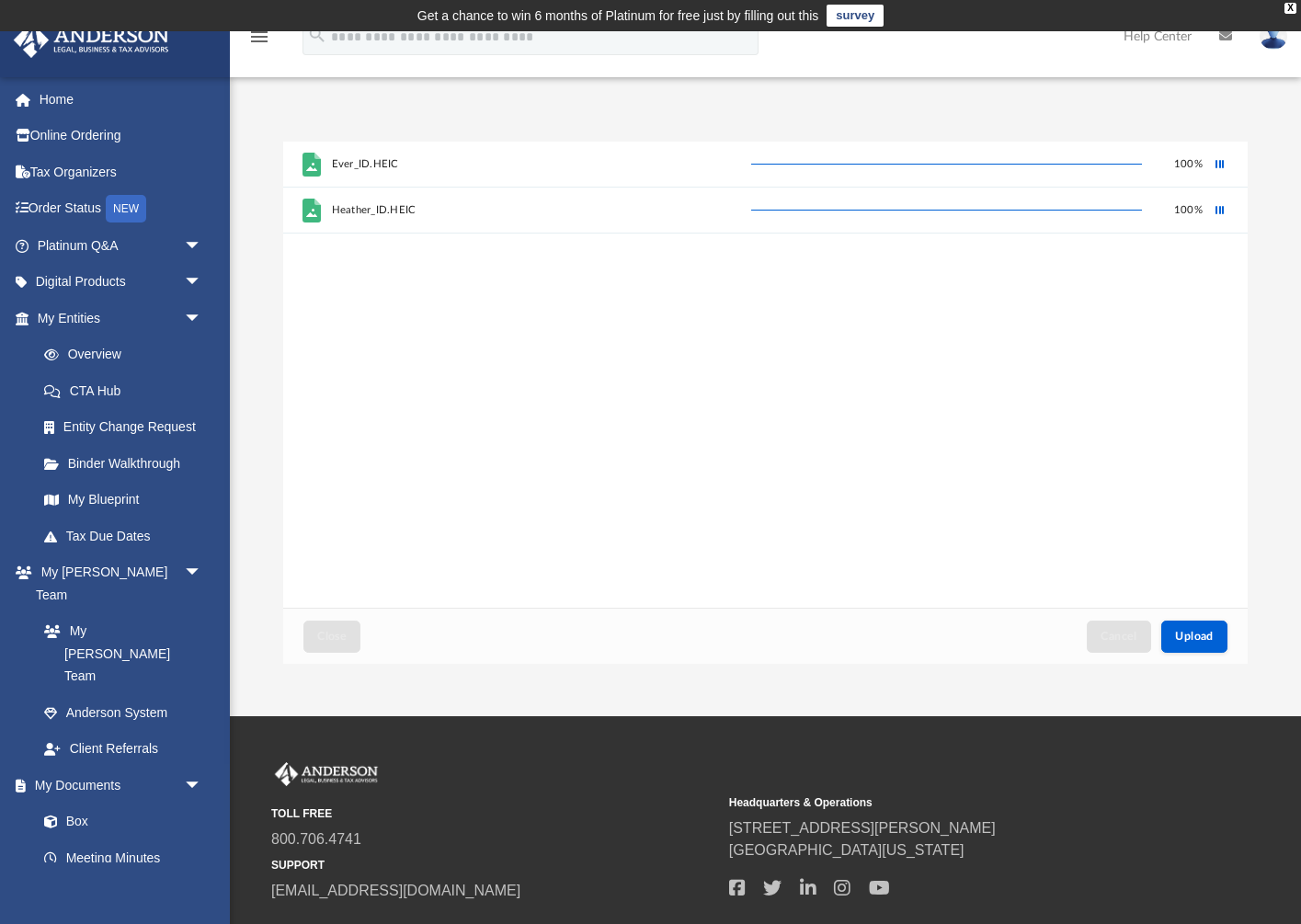
scroll to position [0, 0]
click at [1186, 631] on span "Upload" at bounding box center [1194, 635] width 39 height 11
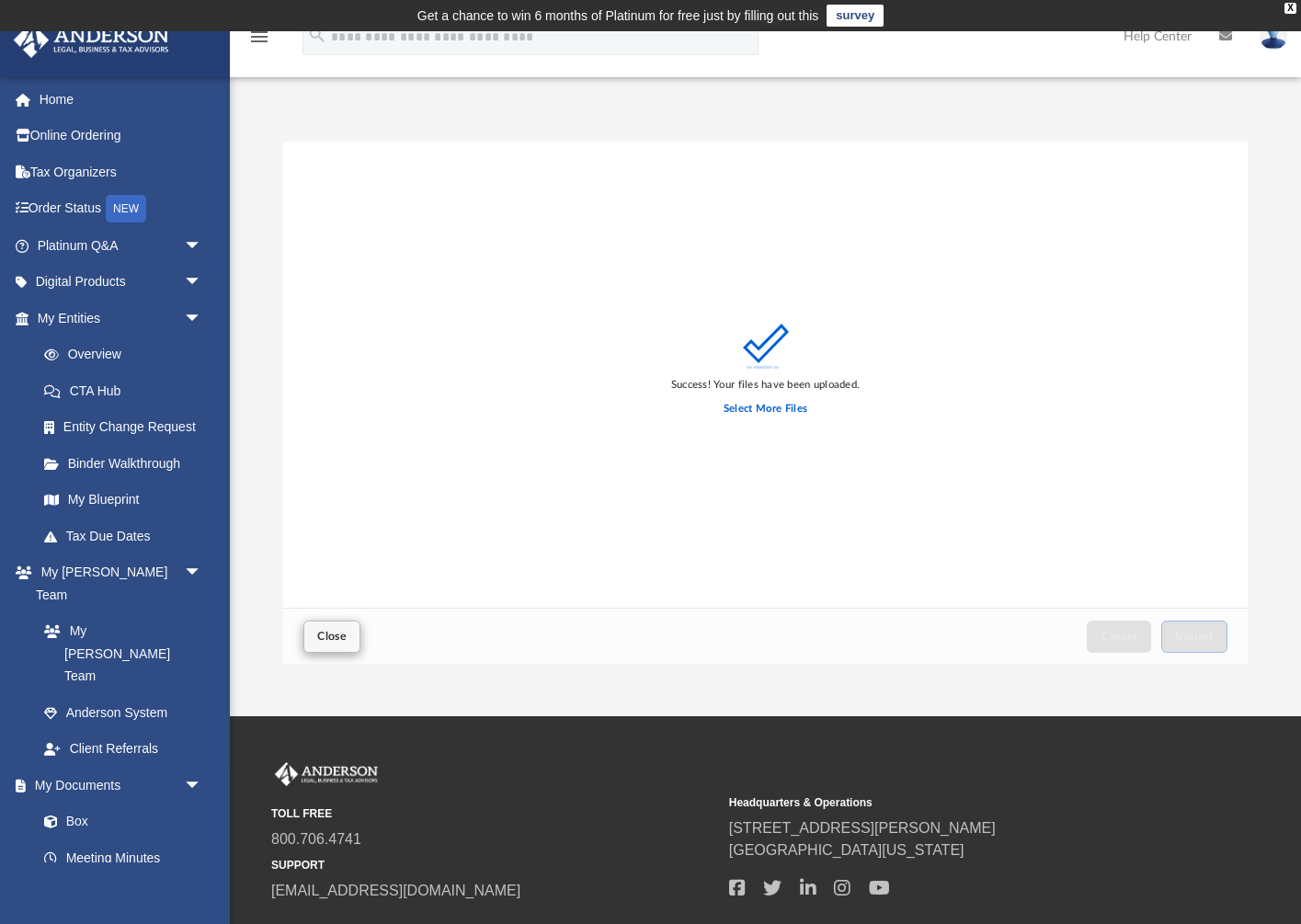
click at [308, 633] on button "Close" at bounding box center [331, 636] width 57 height 32
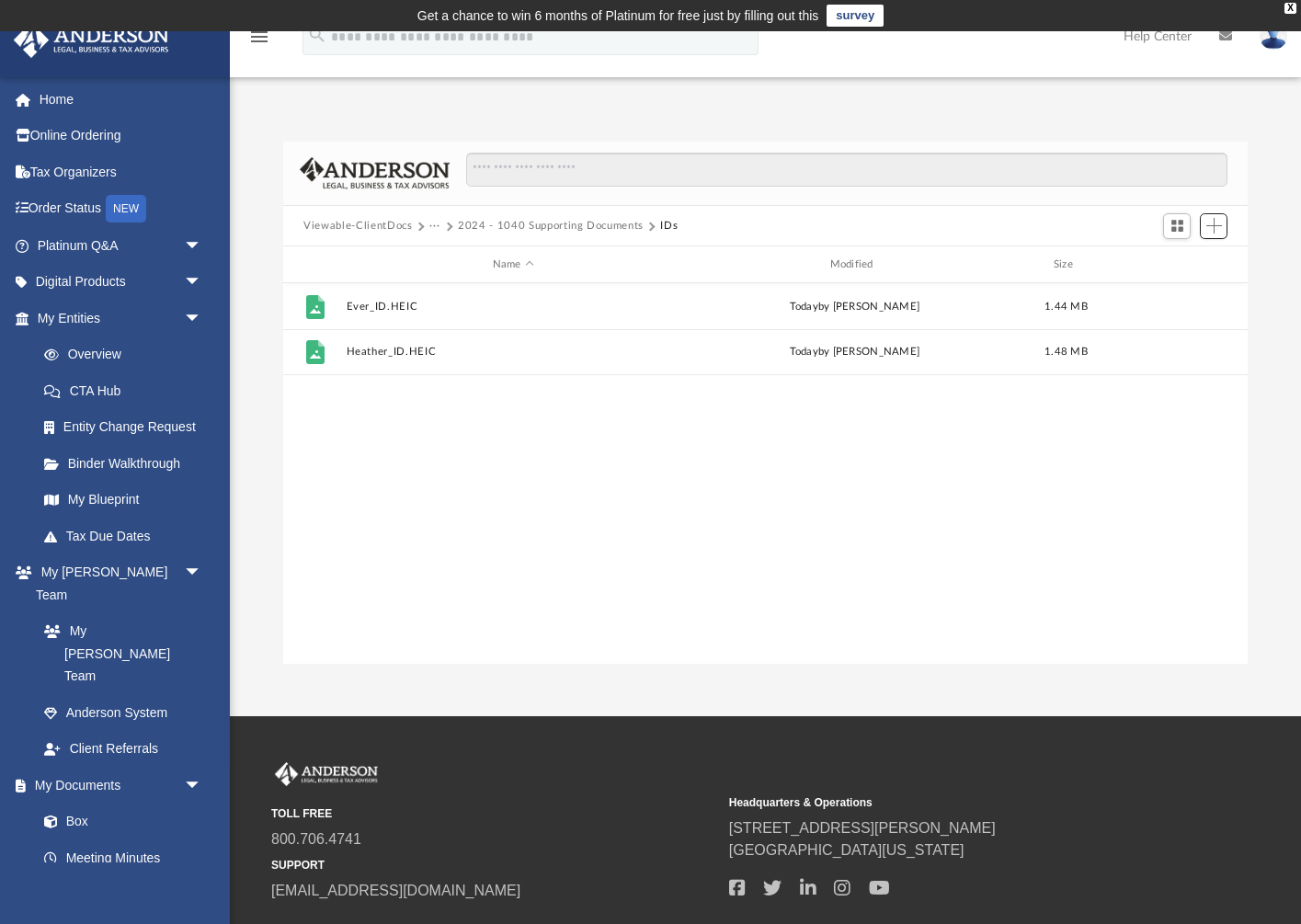
scroll to position [418, 964]
click at [775, 241] on div "Viewable-ClientDocs ··· 2024 - 1040 Supporting Documents IDs" at bounding box center [766, 226] width 965 height 41
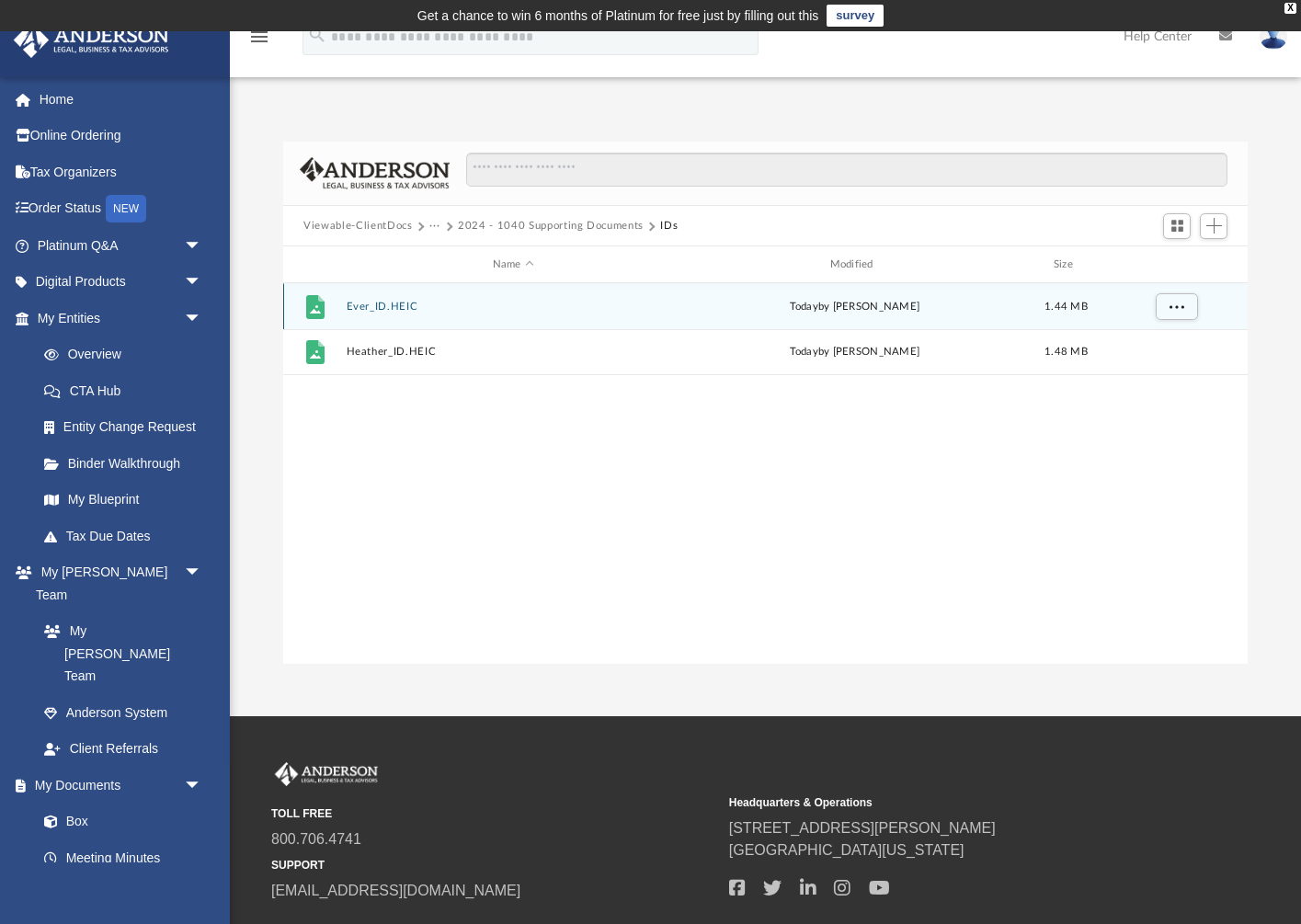
scroll to position [0, 0]
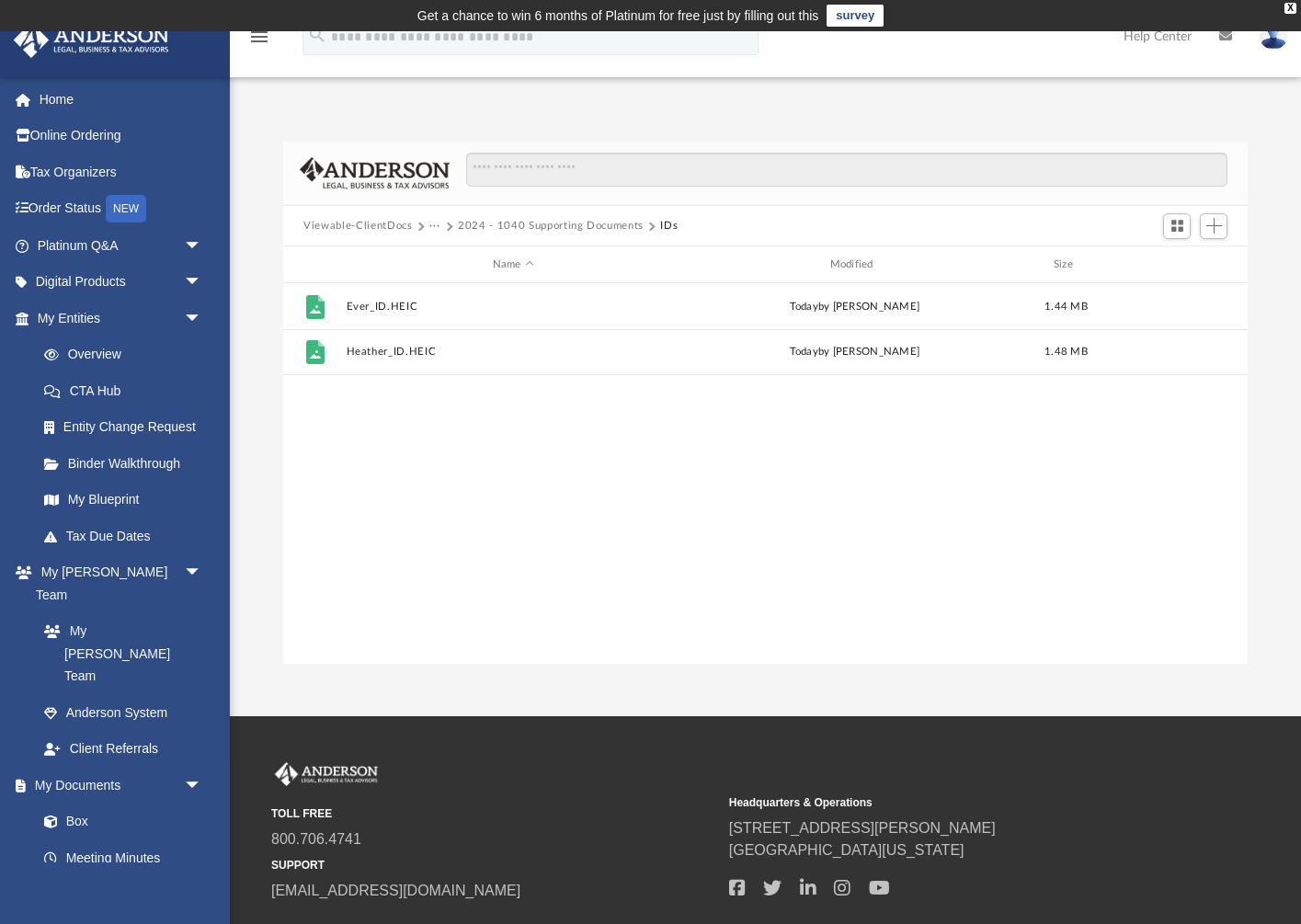
click at [801, 115] on div "Difficulty viewing your box folder? You can also access your account directly o…" at bounding box center [766, 384] width 1071 height 561
click at [539, 230] on button "2024 - 1040 Supporting Documents" at bounding box center [550, 226] width 185 height 17
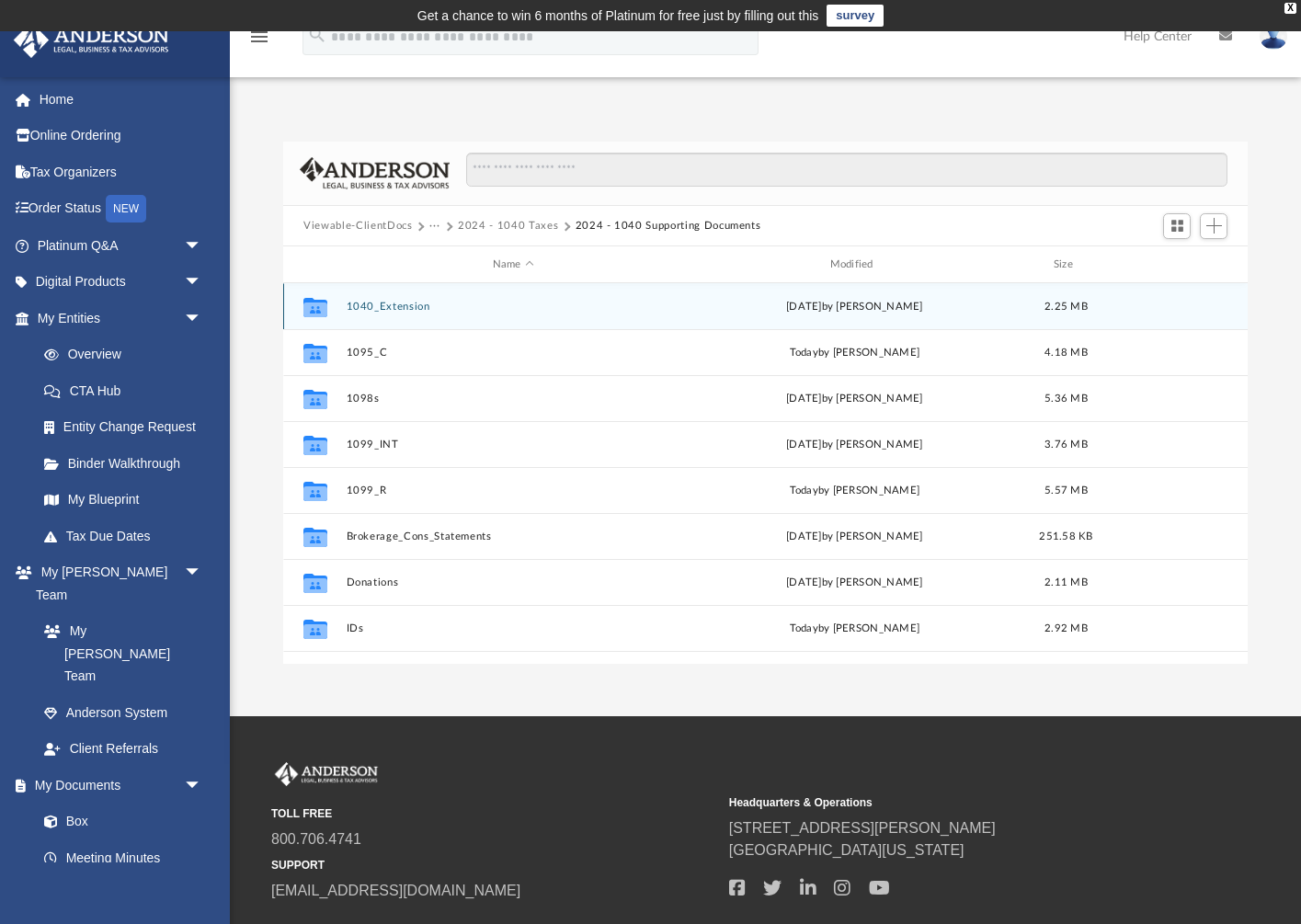
click at [390, 308] on button "1040_Extension" at bounding box center [514, 306] width 334 height 12
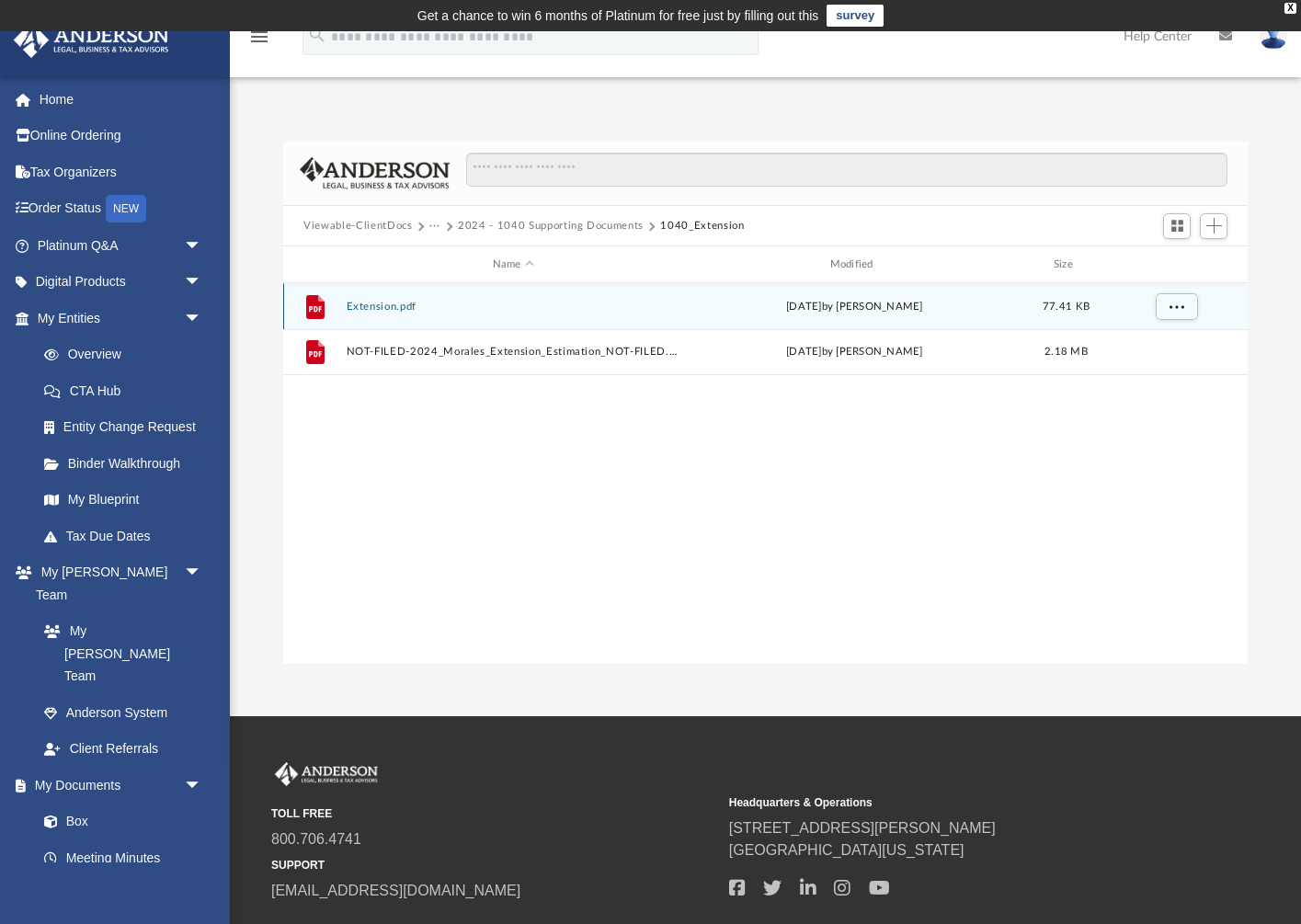
click at [385, 303] on button "Extension.pdf" at bounding box center [514, 306] width 334 height 12
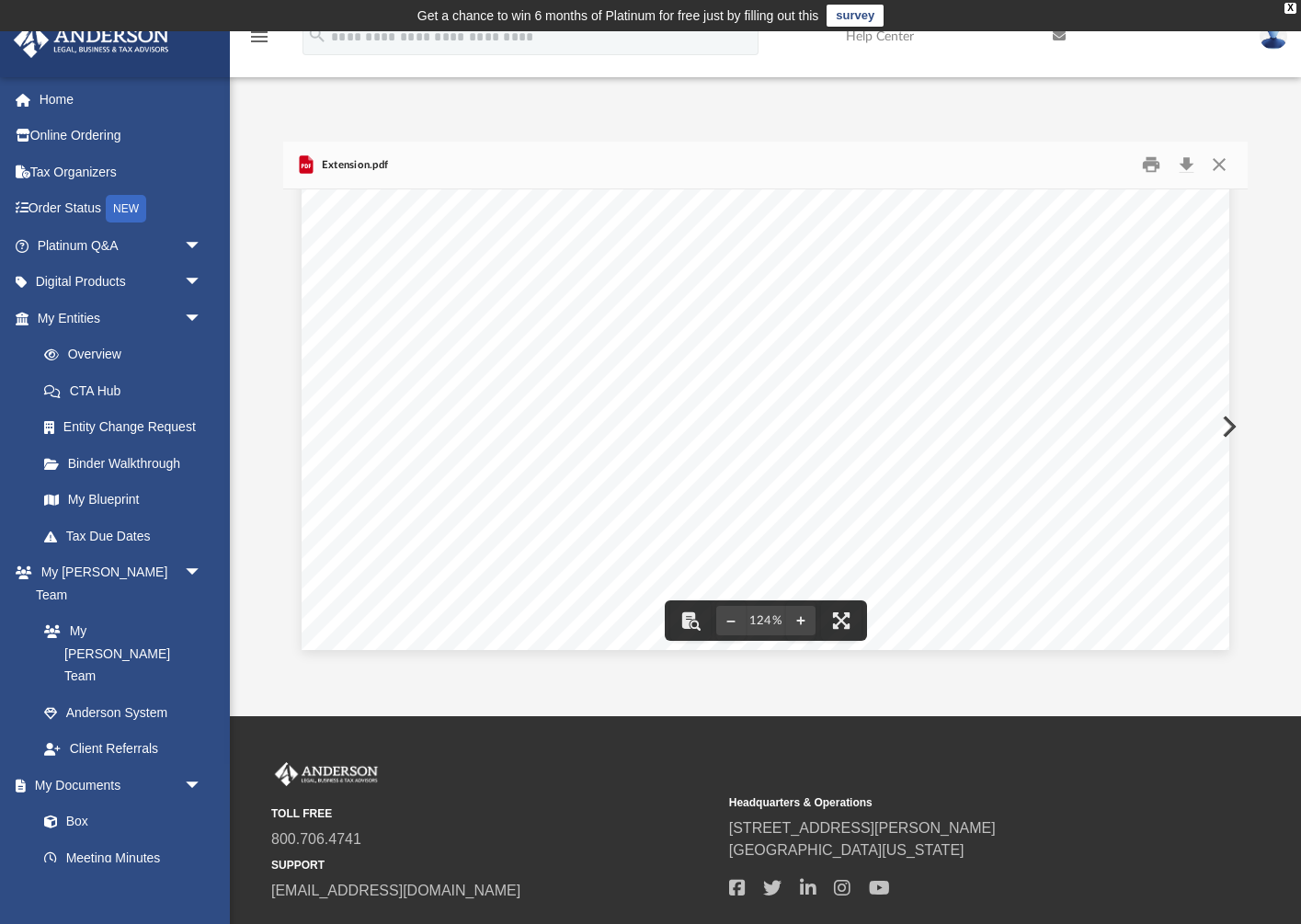
scroll to position [753, 0]
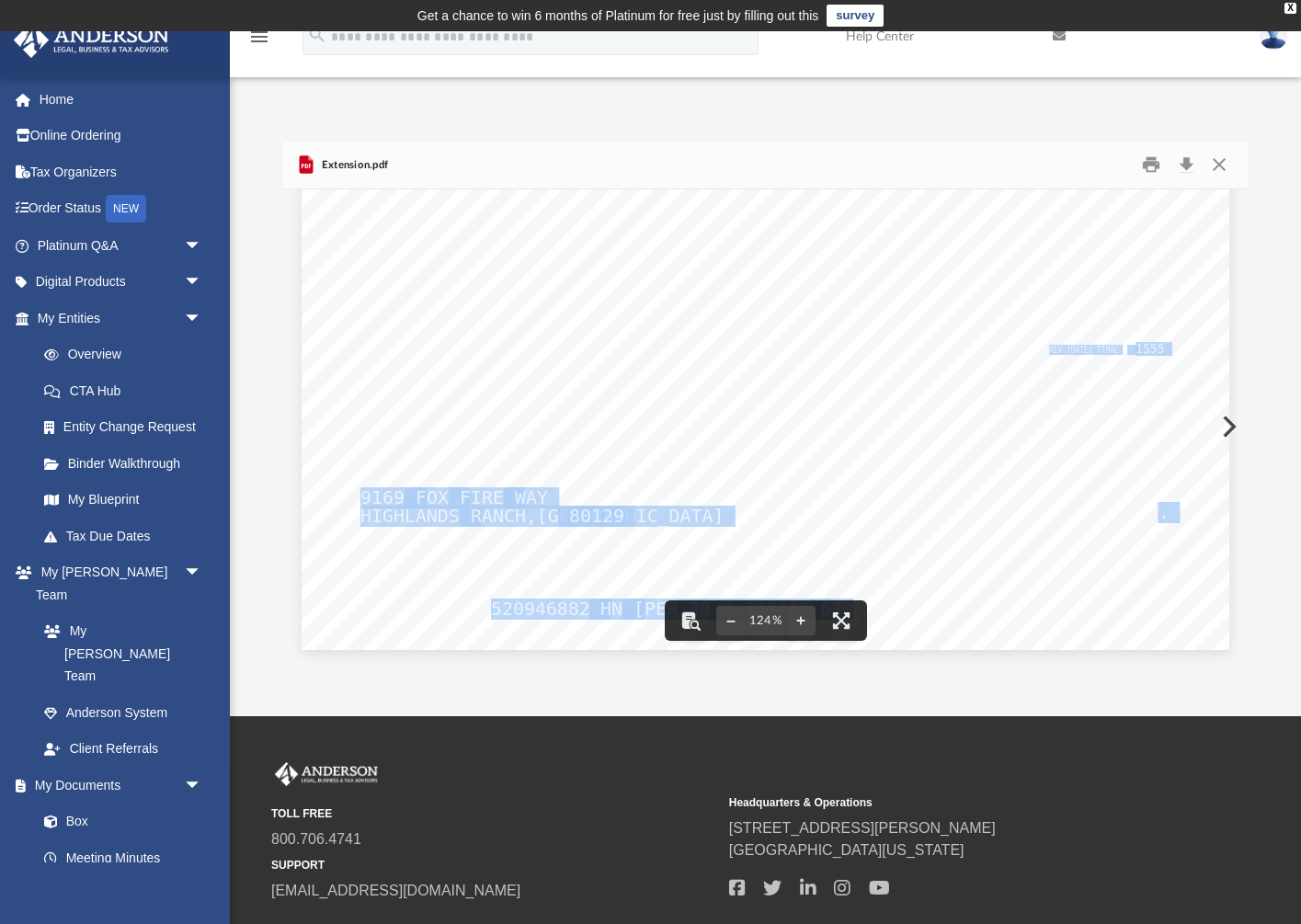
drag, startPoint x: 1104, startPoint y: 510, endPoint x: 1162, endPoint y: 516, distance: 58.3
click at [1162, 516] on div "Form 4868 Department of the Treasury Internal Revenue Service Application for A…" at bounding box center [765, 50] width 927 height 1201
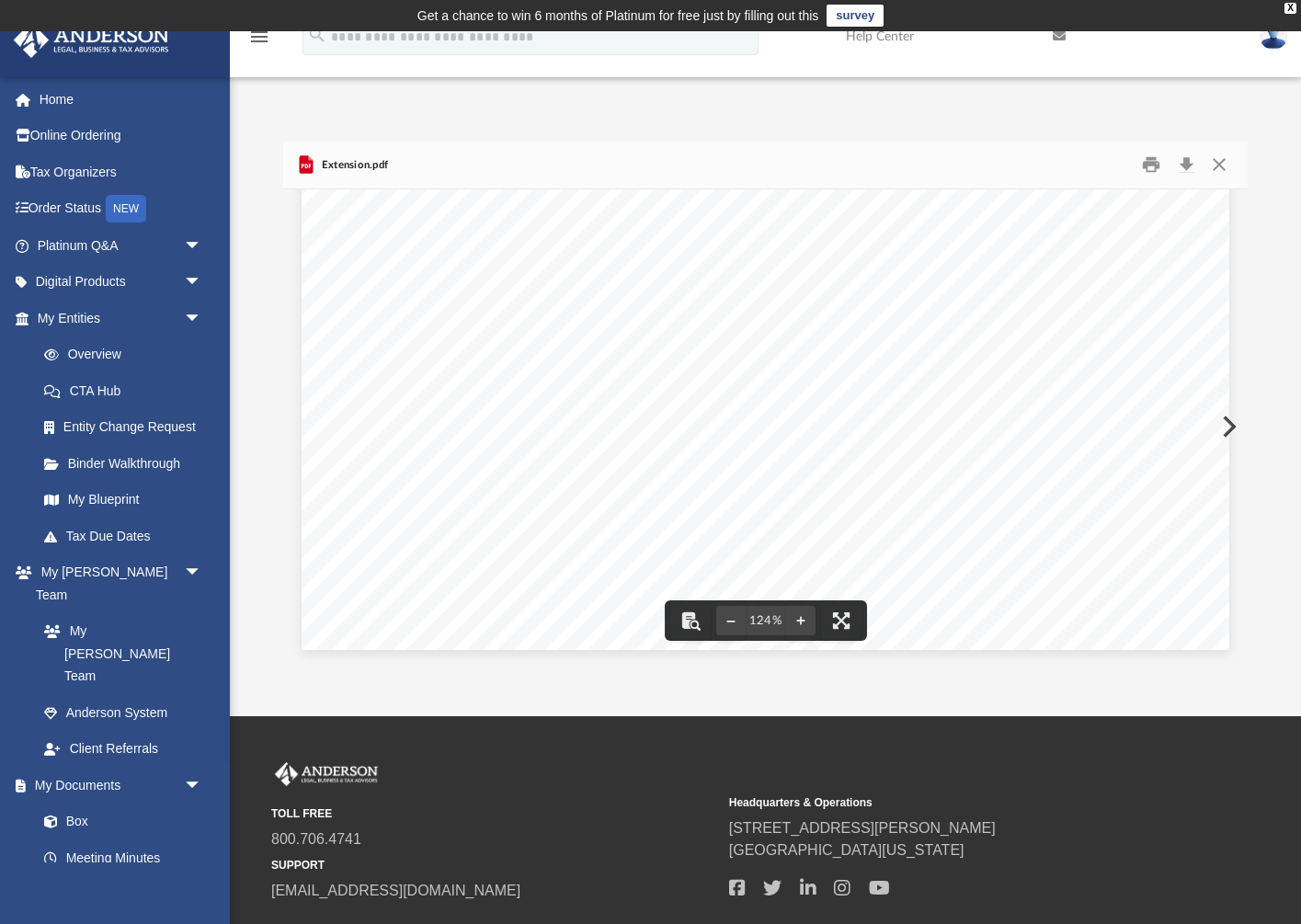
click at [1117, 518] on span "4,964." at bounding box center [1136, 513] width 66 height 19
drag, startPoint x: 1106, startPoint y: 516, endPoint x: 1157, endPoint y: 518, distance: 51.0
click at [1157, 518] on span "4,964." at bounding box center [1136, 513] width 66 height 19
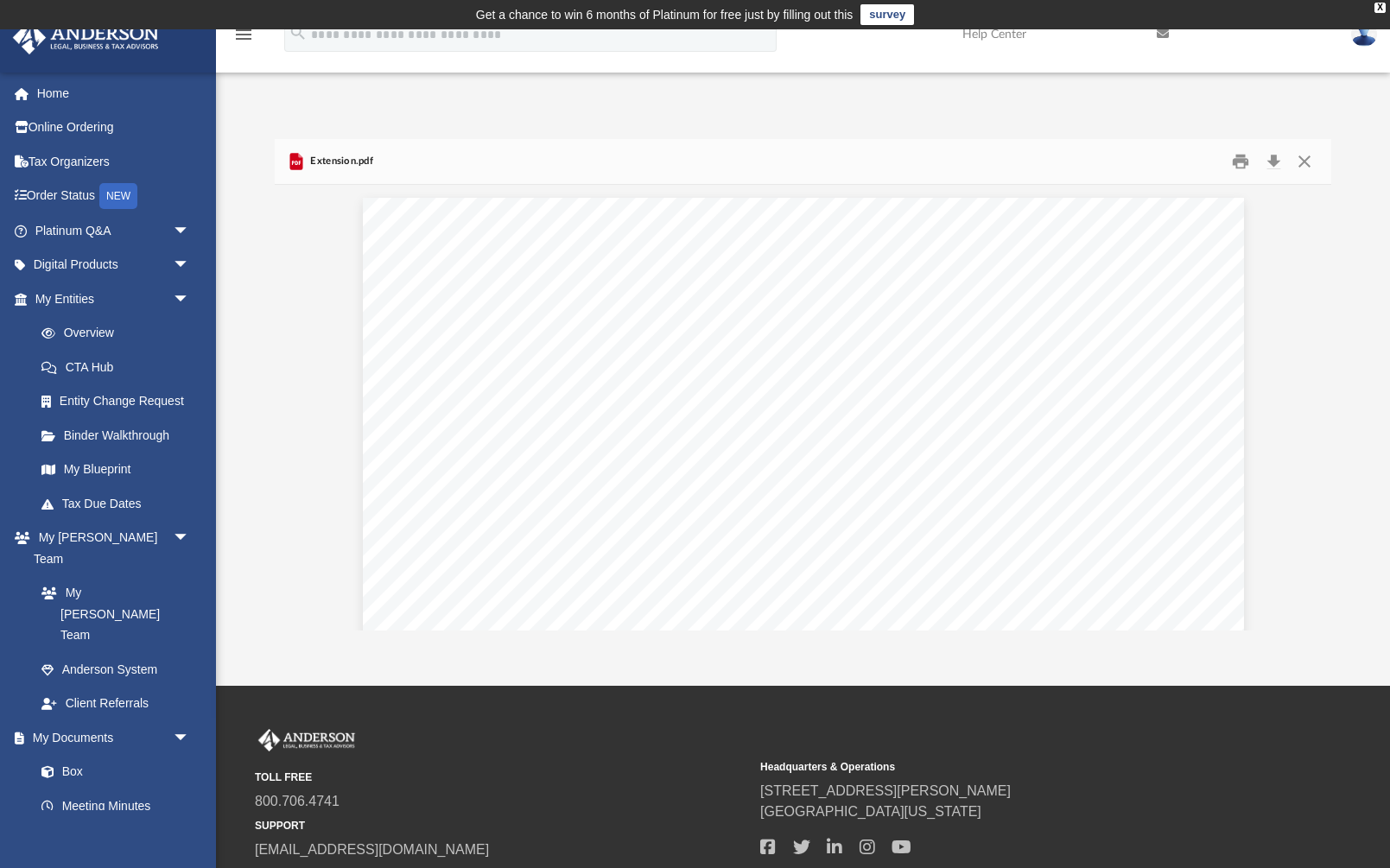
scroll to position [0, 0]
click at [1221, 37] on img at bounding box center [1364, 34] width 26 height 25
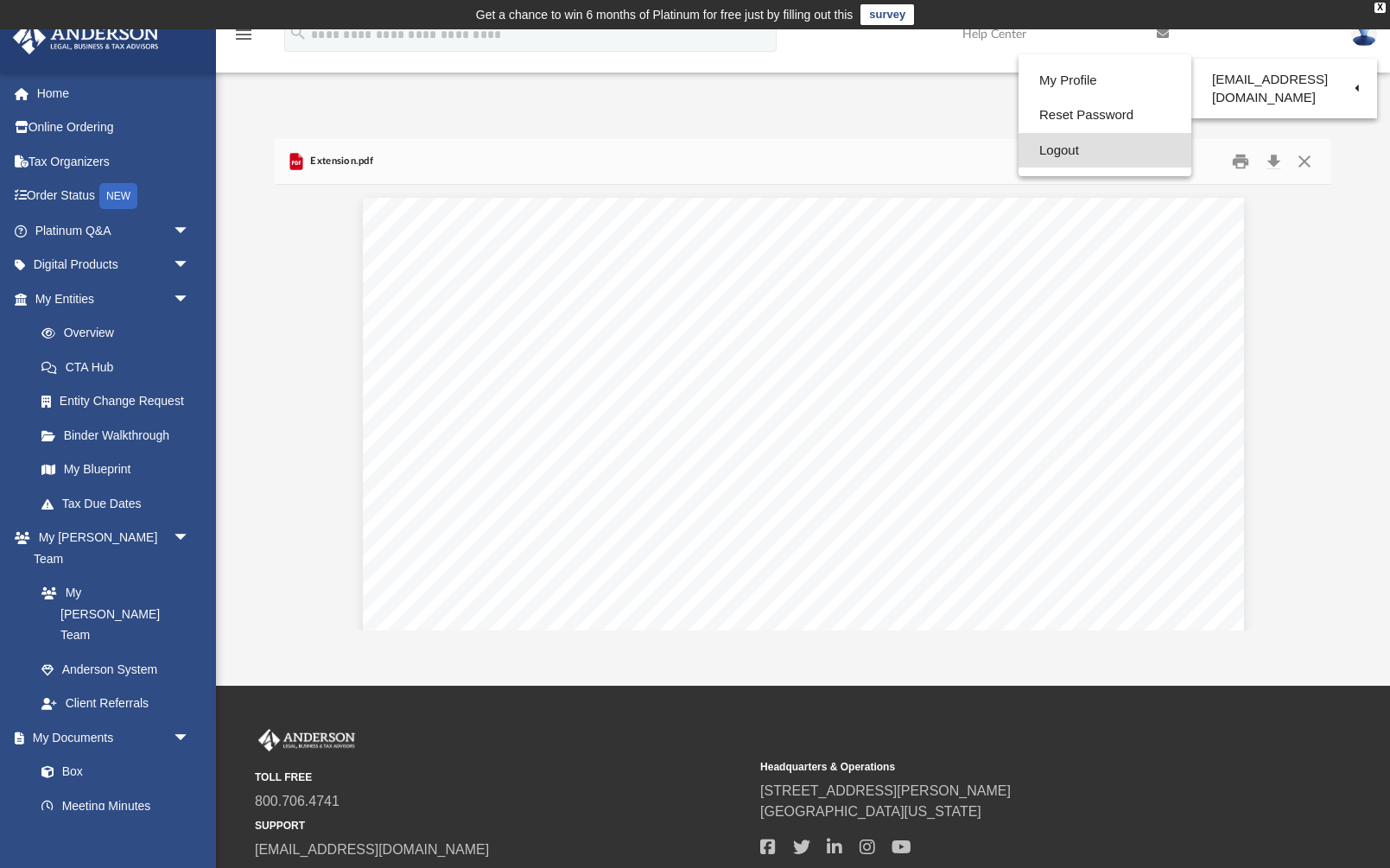
click at [1056, 154] on link "Logout" at bounding box center [1104, 151] width 172 height 35
